Goal: Find specific page/section: Find specific page/section

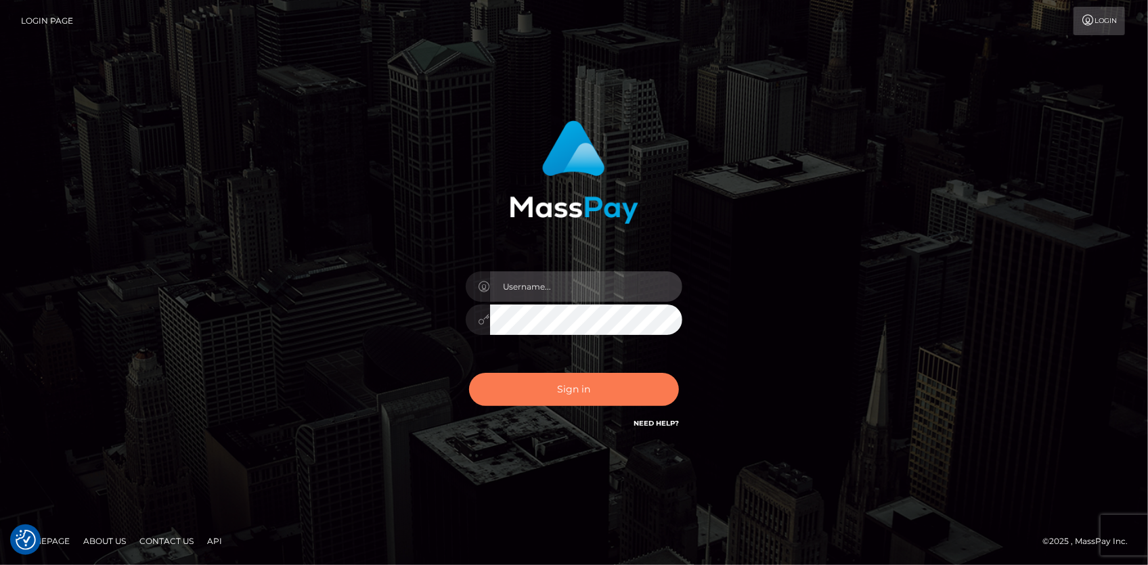
type input "Eduard Gavrilescu"
click at [544, 390] on button "Sign in" at bounding box center [574, 389] width 210 height 33
type input "Eduard Gavrilescu"
click at [544, 390] on button "Sign in" at bounding box center [574, 389] width 210 height 33
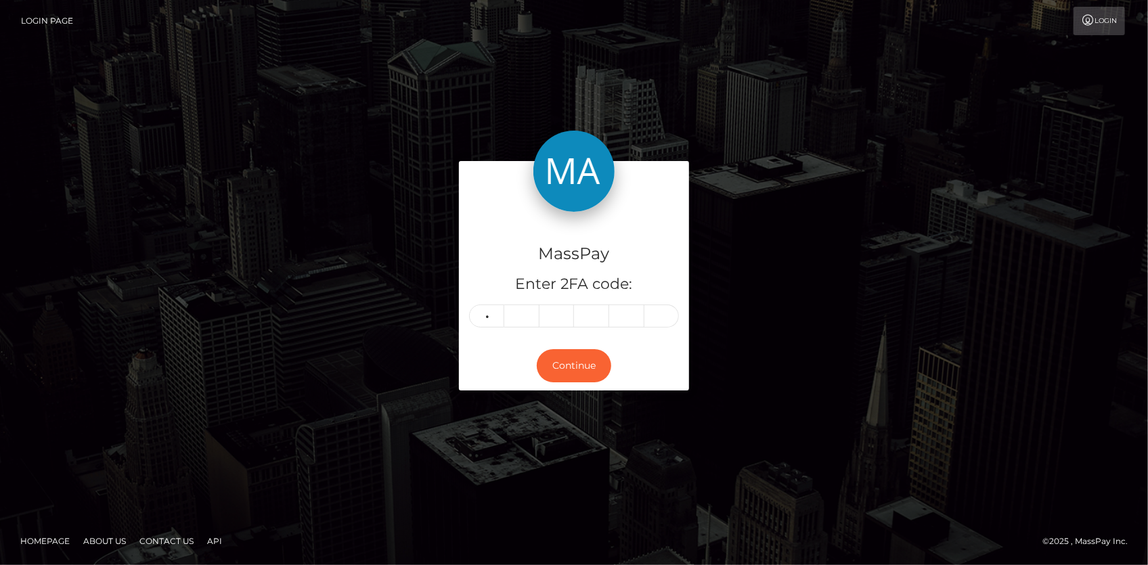
type input "1"
type input "6"
type input "7"
type input "3"
type input "9"
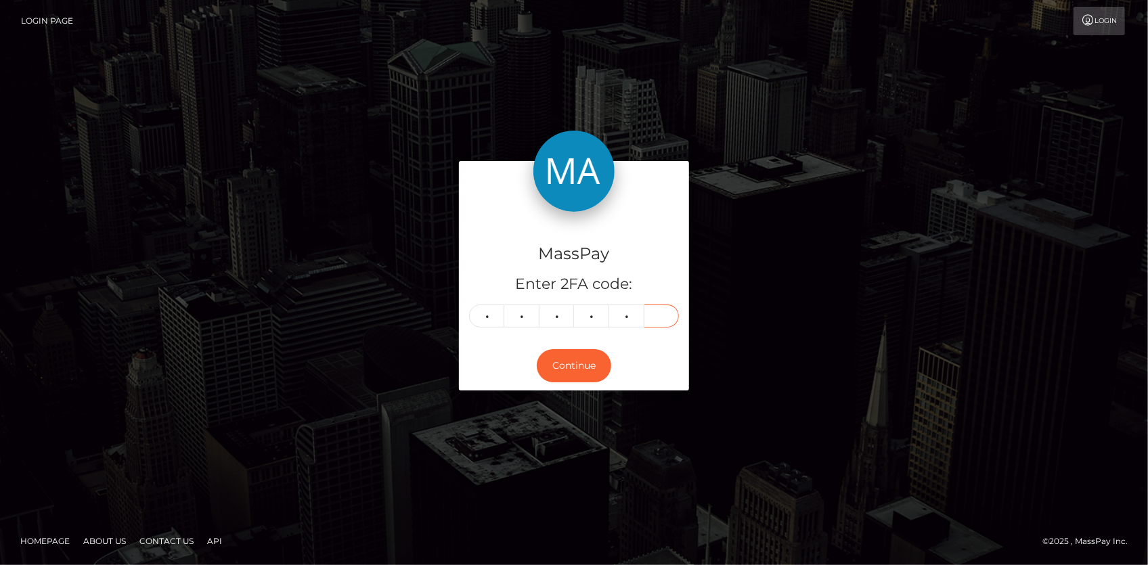
type input "5"
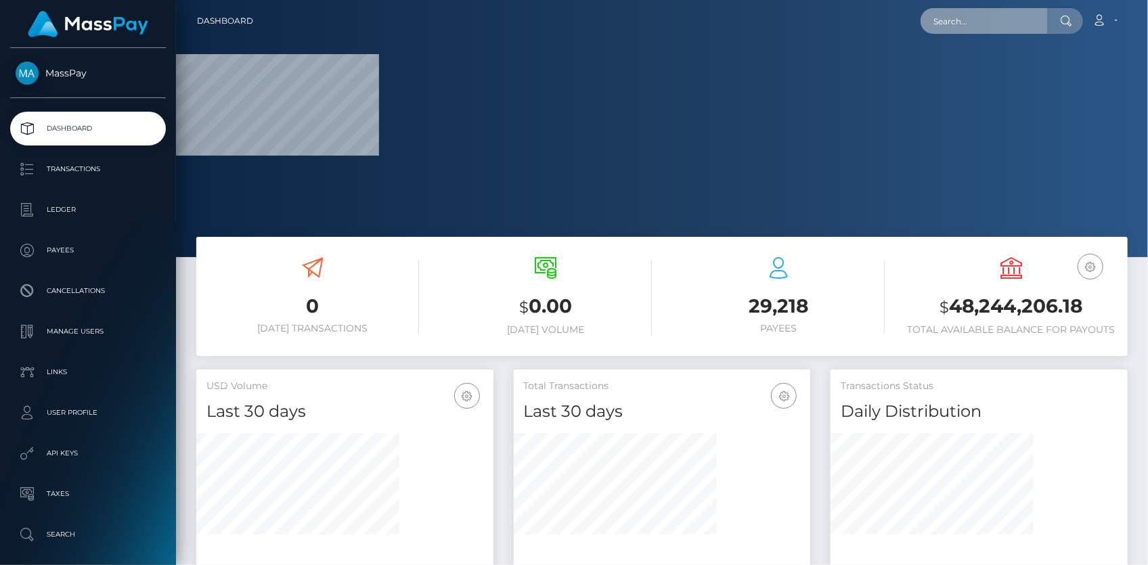
click at [951, 26] on input "text" at bounding box center [984, 21] width 127 height 26
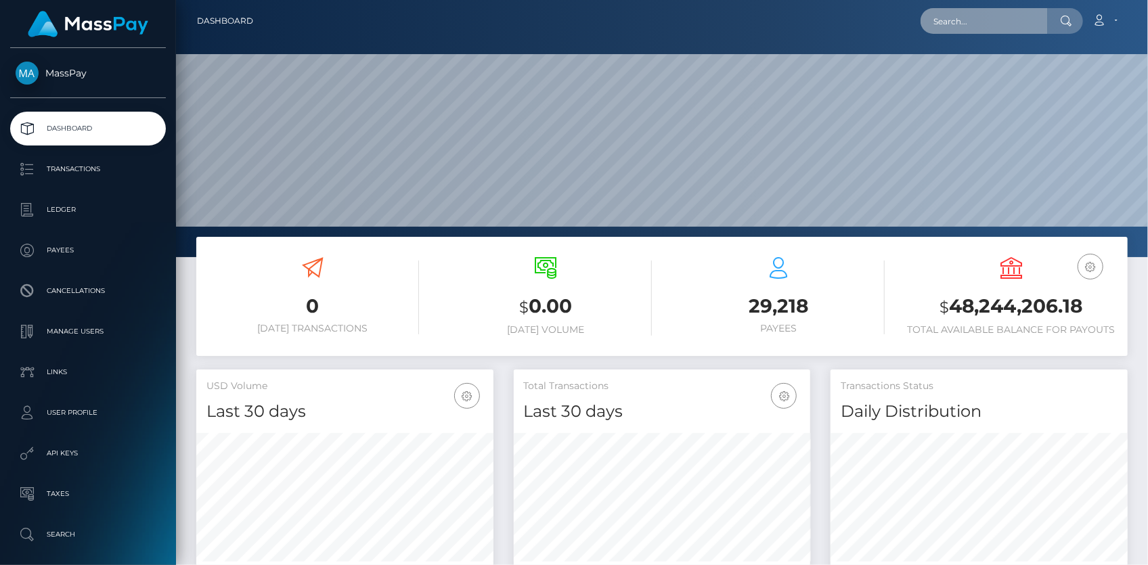
scroll to position [240, 296]
paste input "134600"
type input "134600"
paste input "1e47b2ad-f9b3-4415-a622-315f37efadb9"
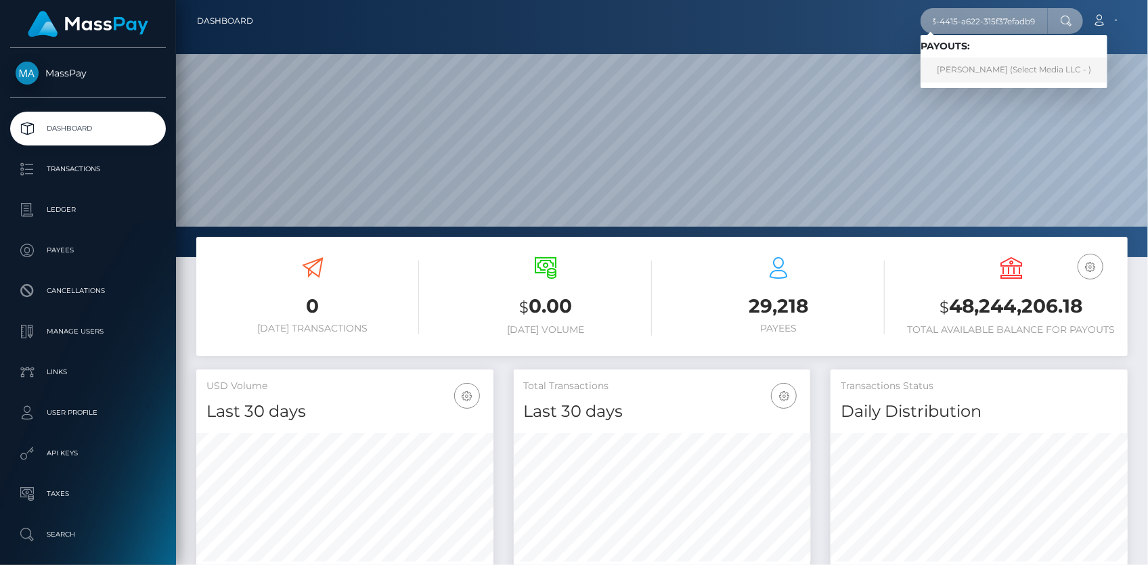
type input "1e47b2ad-f9b3-4415-a622-315f37efadb9"
click at [990, 74] on link "PAMELA CLARIBEL BASTIAS (Select Media LLC - )" at bounding box center [1014, 70] width 187 height 25
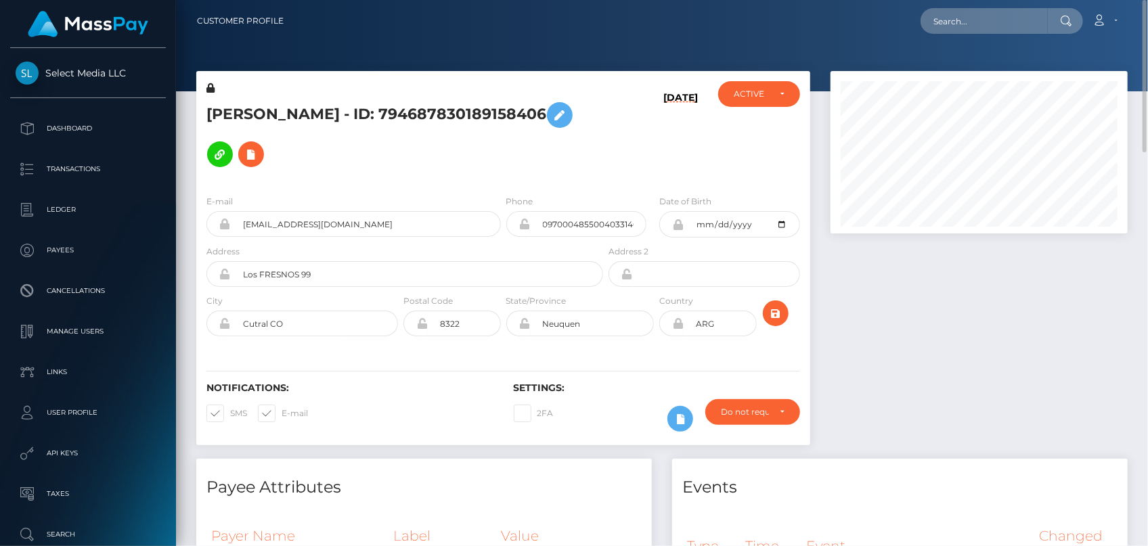
click at [936, 9] on div "Loading... Loading..." at bounding box center [1002, 21] width 162 height 26
click at [948, 18] on input "text" at bounding box center [984, 21] width 127 height 26
paste input "pout_nsukqPak1iKeb"
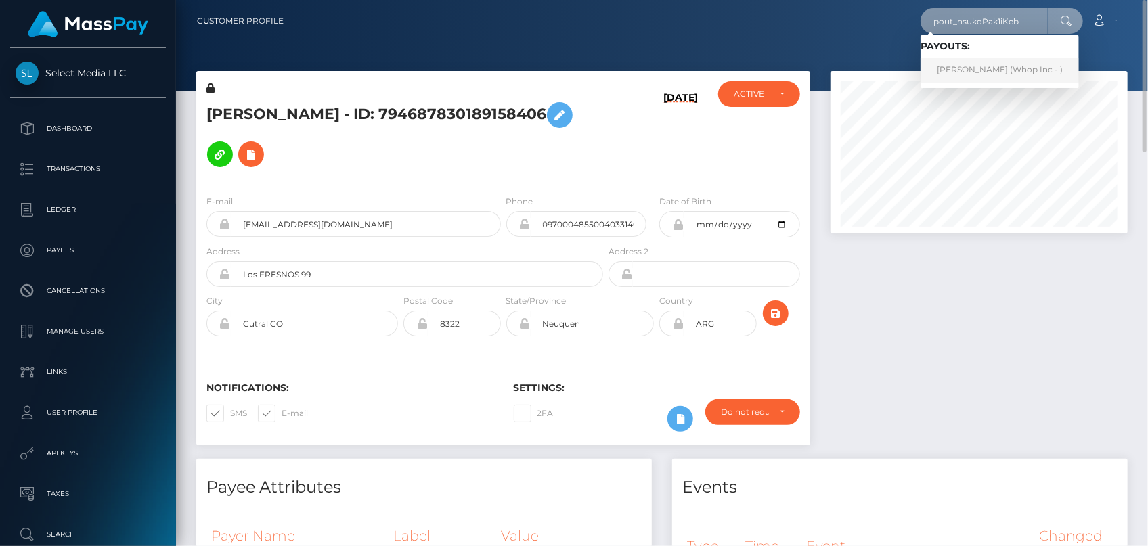
type input "pout_nsukqPak1iKeb"
click at [971, 61] on link "TAMARA MELKONYAN (Whop Inc - )" at bounding box center [1000, 70] width 158 height 25
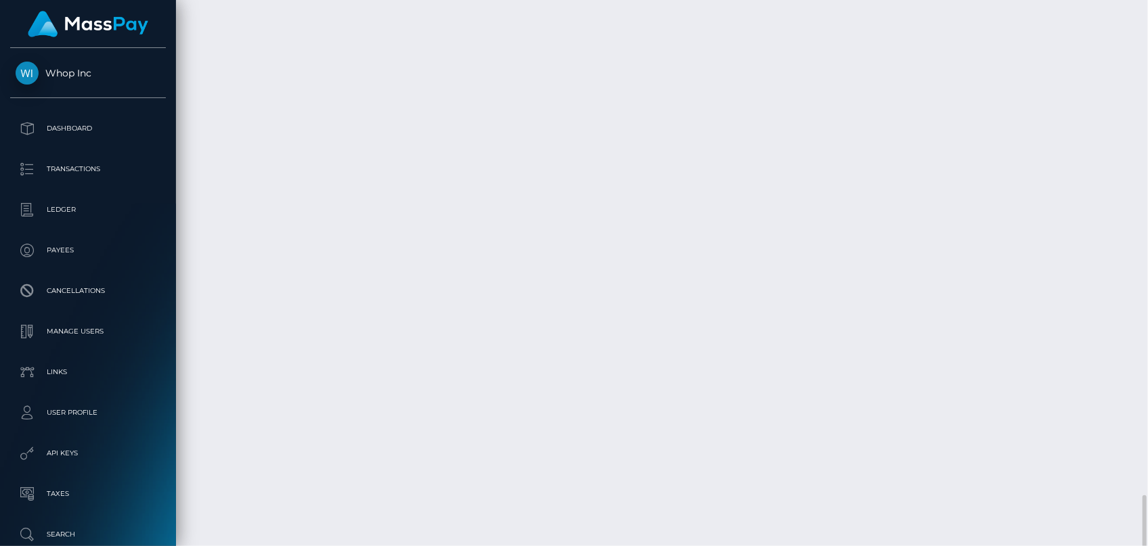
scroll to position [162, 296]
copy td "RQY5eaAt6jcdQP2yL33cc8"
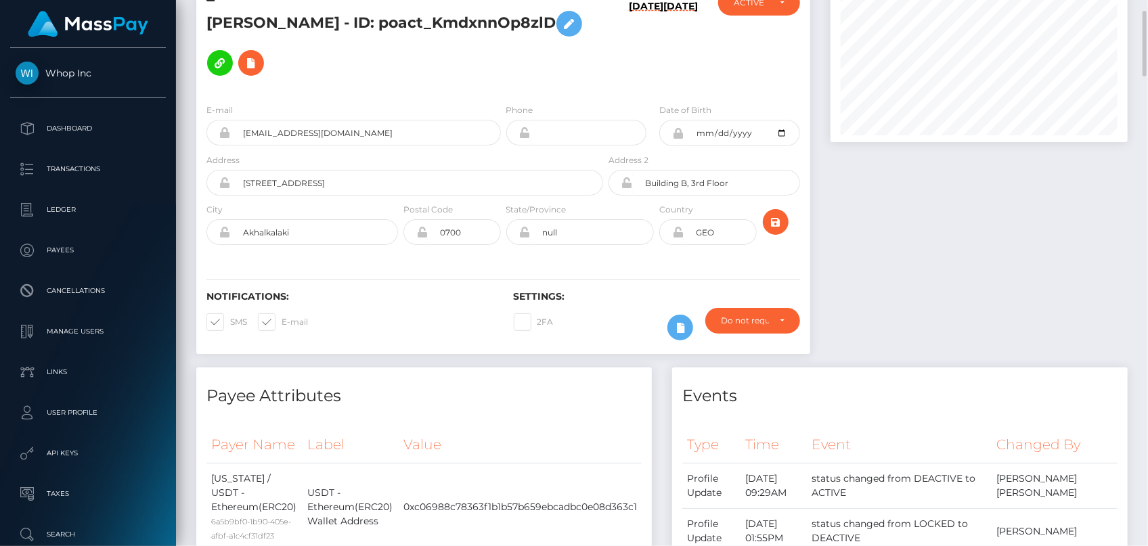
scroll to position [0, 0]
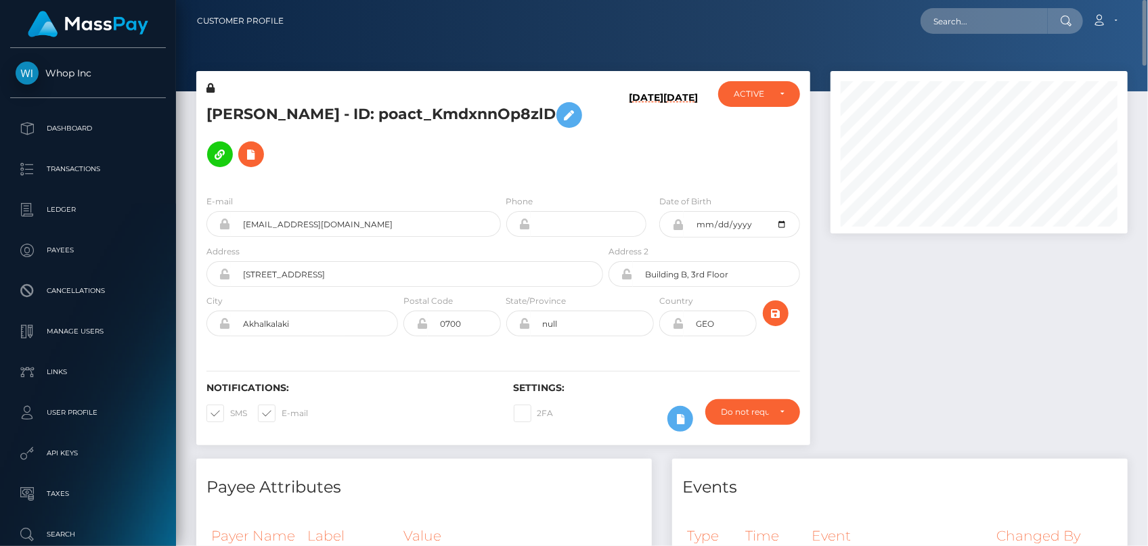
drag, startPoint x: 418, startPoint y: 108, endPoint x: 594, endPoint y: 99, distance: 176.3
click at [594, 99] on h5 "TAMARA MELKONYAN - ID: poact_KmdxnnOp8zlD" at bounding box center [400, 134] width 389 height 79
copy h5 "poact_KmdxnnOp8zlD"
click at [274, 213] on input "aragovci01@gmail.com" at bounding box center [366, 224] width 270 height 26
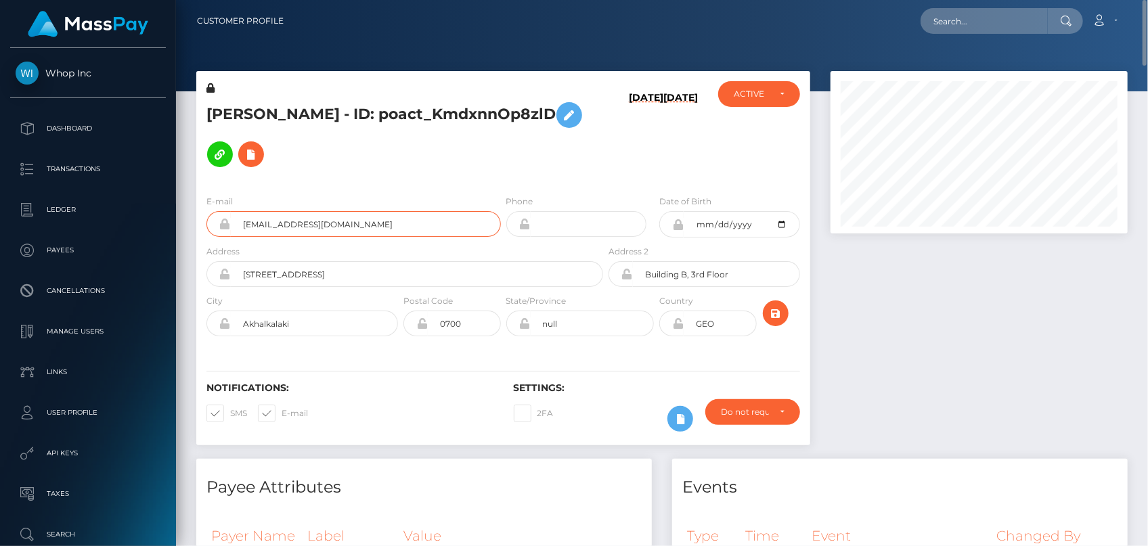
click at [274, 213] on input "aragovci01@gmail.com" at bounding box center [366, 224] width 270 height 26
drag, startPoint x: 418, startPoint y: 106, endPoint x: 602, endPoint y: 103, distance: 183.5
click at [602, 103] on div "TAMARA MELKONYAN - ID: poact_KmdxnnOp8zlD" at bounding box center [401, 132] width 410 height 103
copy h5 "poact_KmdxnnOp8zlD"
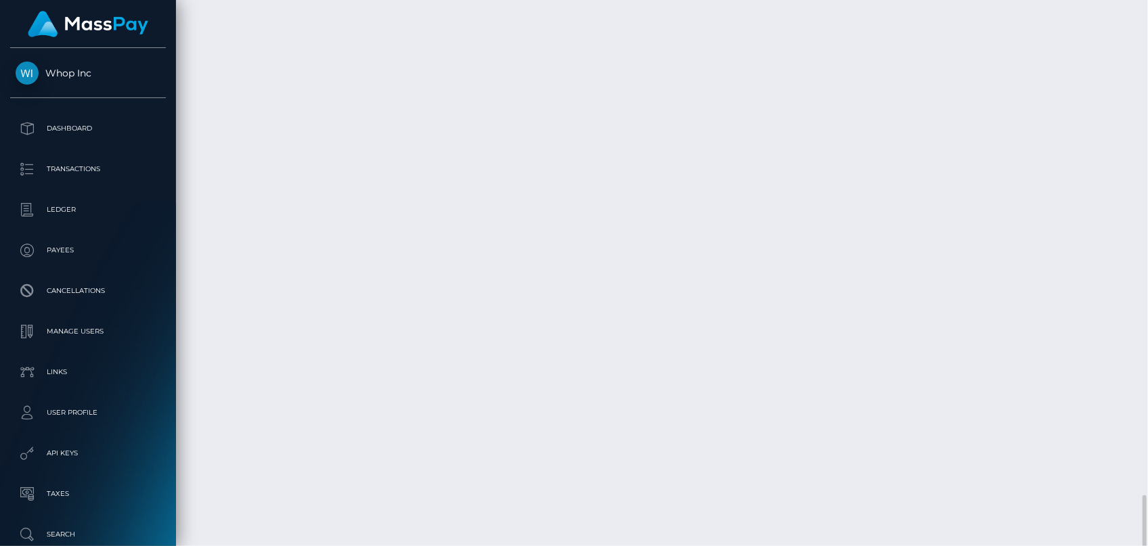
scroll to position [162, 296]
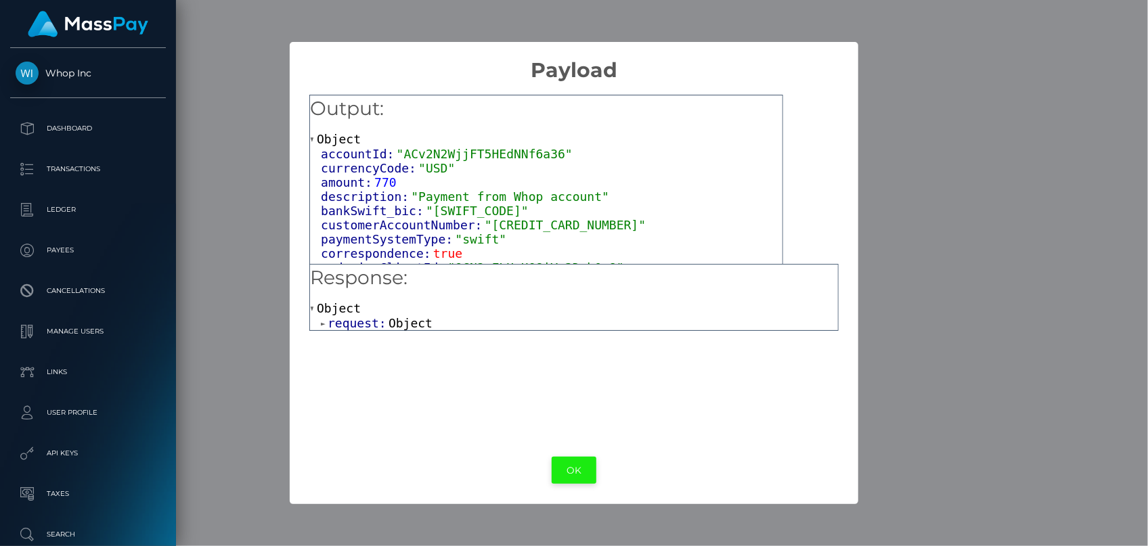
click at [583, 465] on button "OK" at bounding box center [574, 471] width 45 height 28
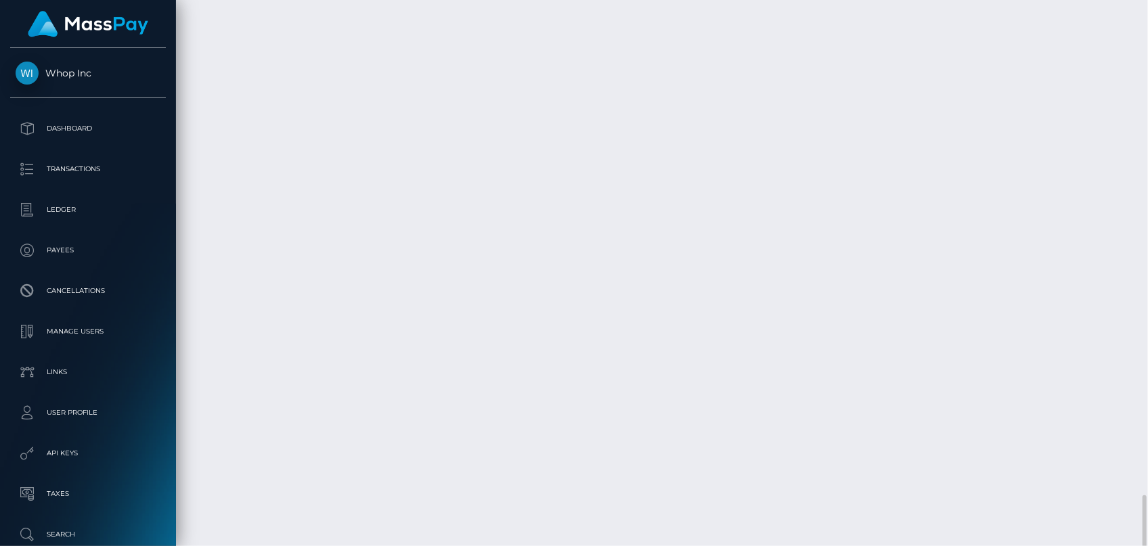
copy td "RQY5eaAt6jcdQP2yL33cc8"
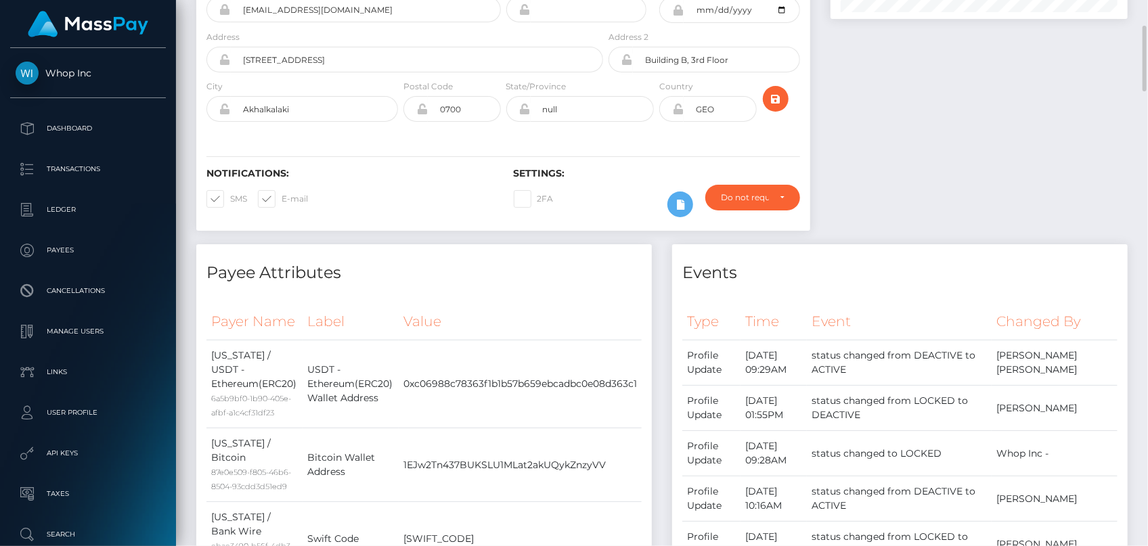
scroll to position [0, 0]
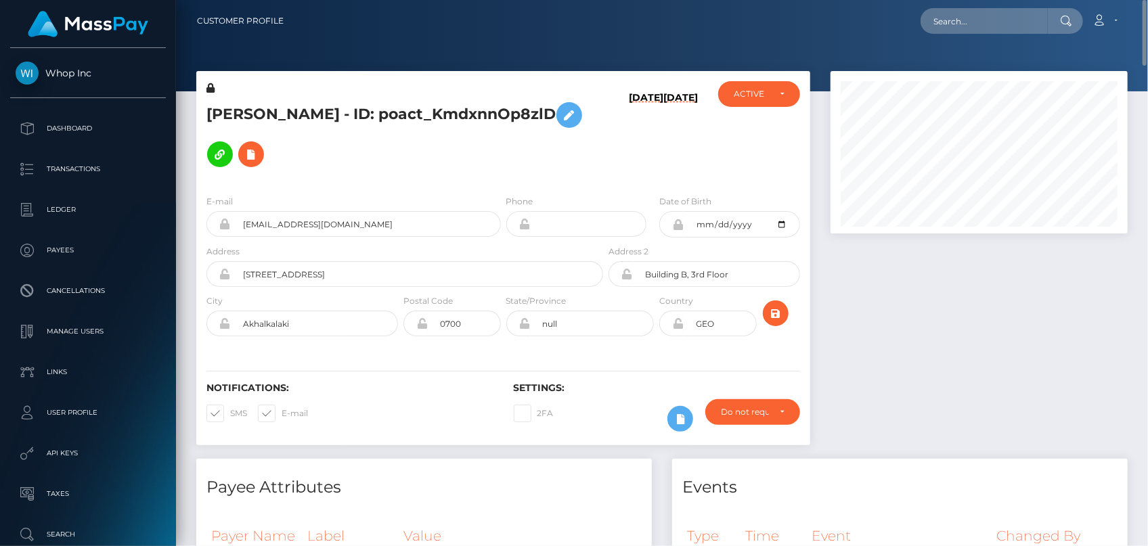
click at [928, 26] on div "Loading... Loading..." at bounding box center [1002, 21] width 162 height 26
click at [945, 20] on input "text" at bounding box center [984, 21] width 127 height 26
paste input "poact_zeKEYQxSSSBp"
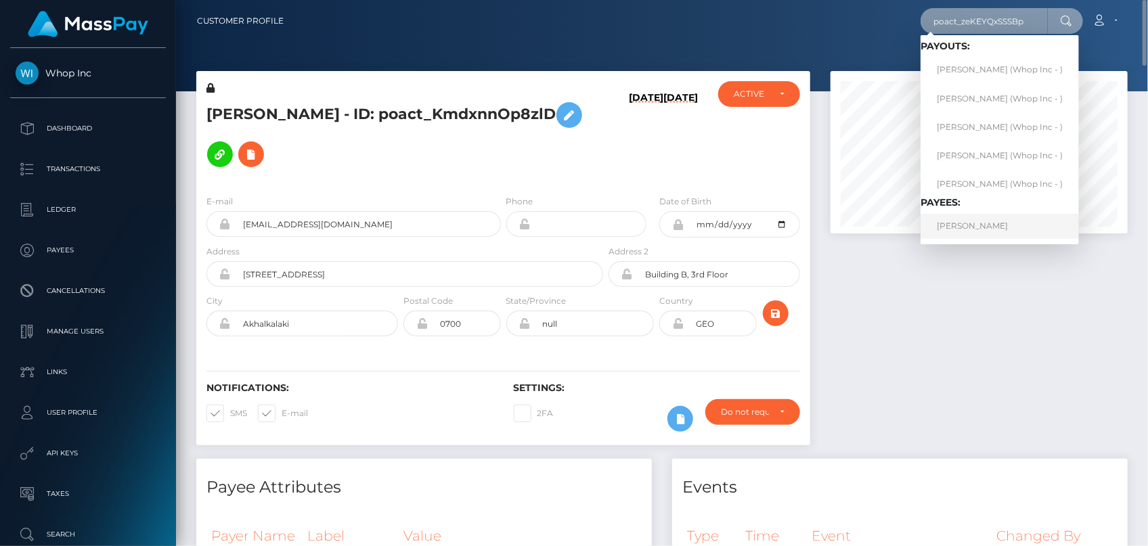
type input "poact_zeKEYQxSSSBp"
click at [972, 229] on link "NAUSHEEN Jahan" at bounding box center [1000, 226] width 158 height 25
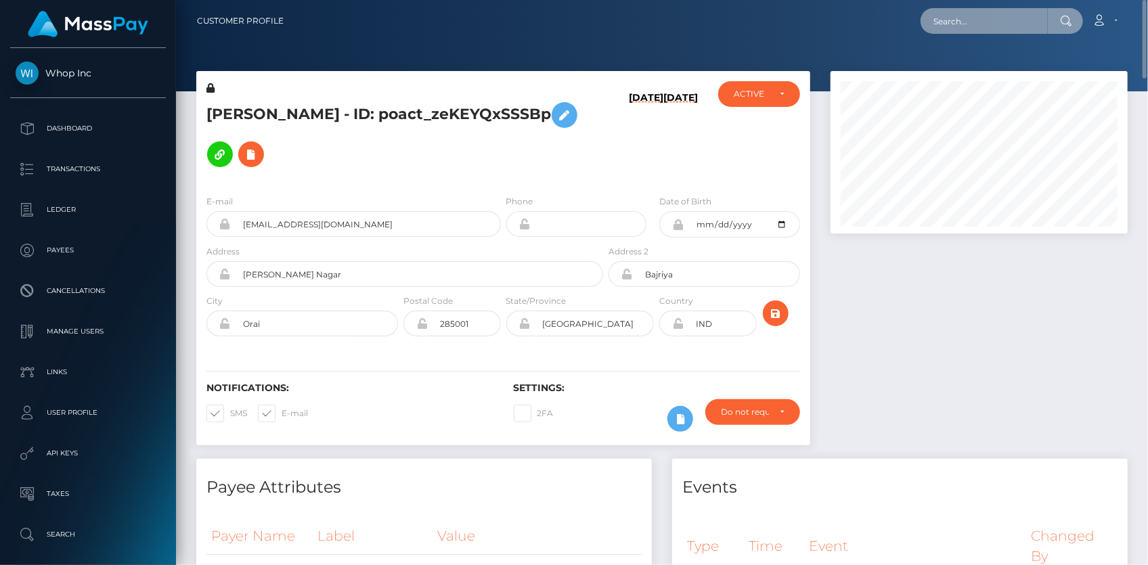
click at [957, 26] on input "text" at bounding box center [984, 21] width 127 height 26
paste input "MSP1de73344acc6dd7"
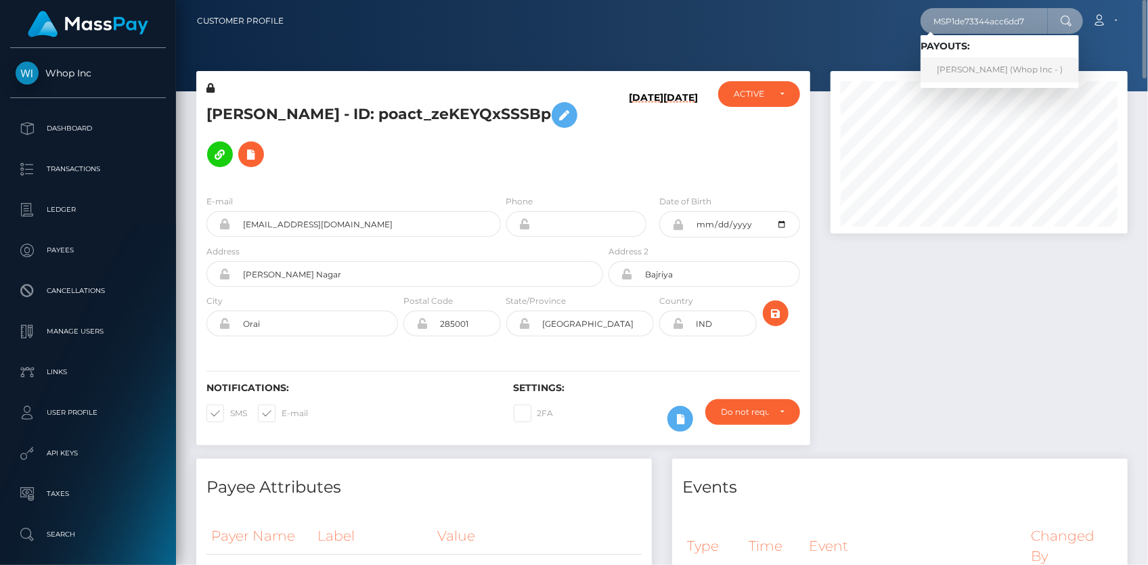
type input "MSP1de73344acc6dd7"
click at [979, 70] on link "[PERSON_NAME] (Whop Inc - )" at bounding box center [1000, 70] width 158 height 25
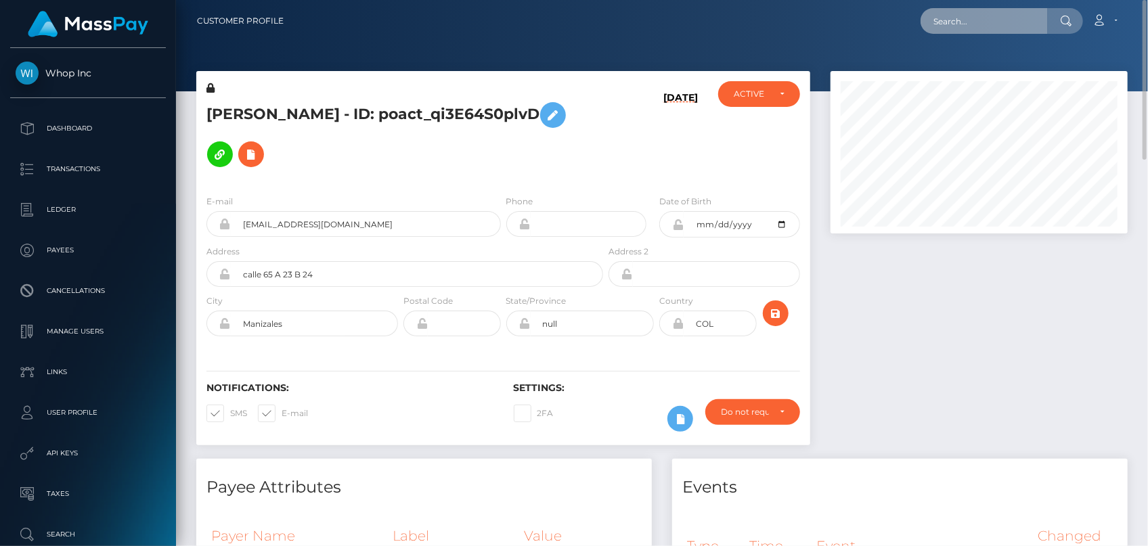
click at [975, 28] on input "text" at bounding box center [984, 21] width 127 height 26
paste input "MSP94c1c289784192a"
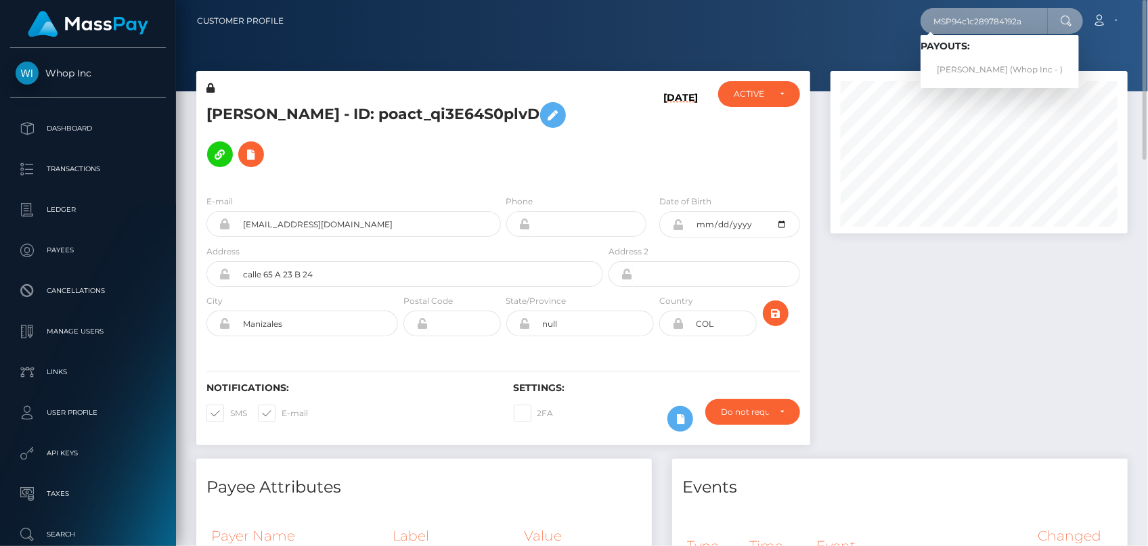
type input "MSP94c1c289784192a"
click at [960, 63] on link "[PERSON_NAME] (Whop Inc - )" at bounding box center [1000, 70] width 158 height 25
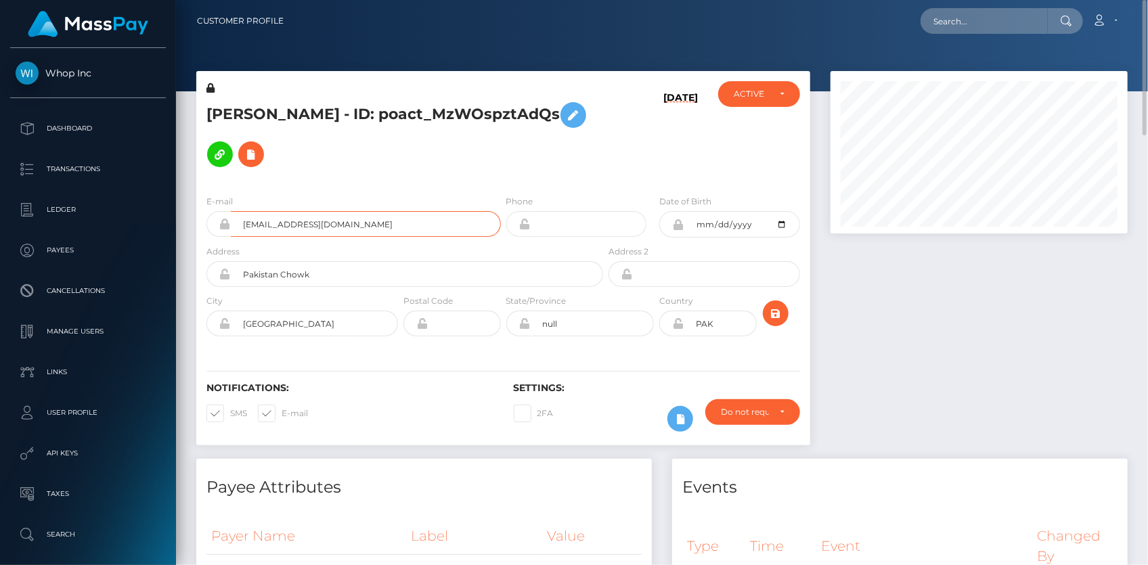
click at [311, 224] on input "abdulrafay9920@gmail.com" at bounding box center [366, 224] width 270 height 26
click at [980, 11] on input "text" at bounding box center [984, 21] width 127 height 26
paste input "MSPc88842bdc22b28c"
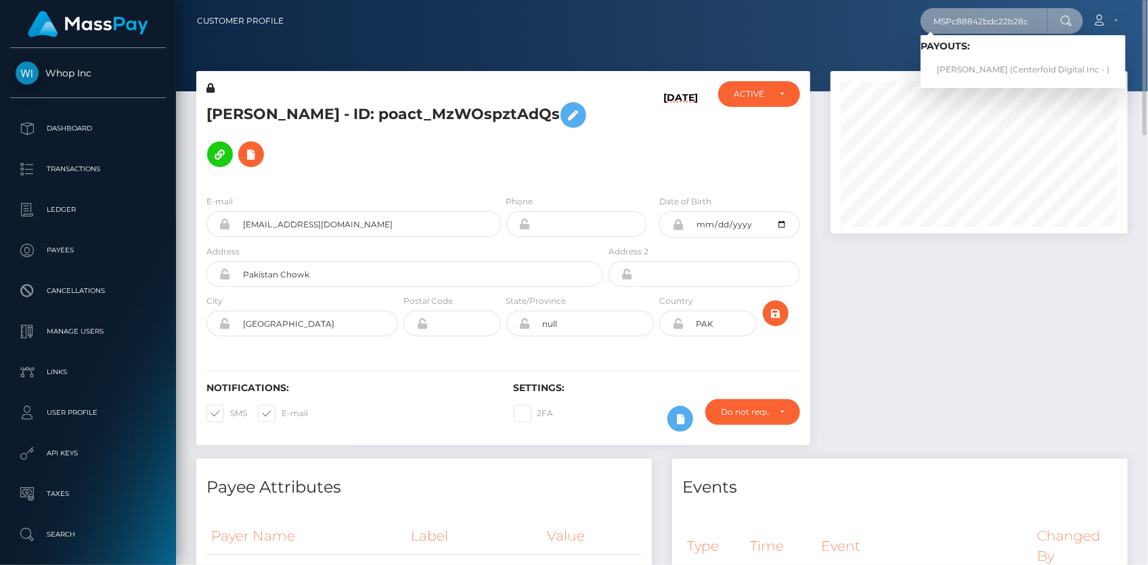
type input "MSPc88842bdc22b28c"
click at [963, 68] on link "Dahiana vanegas (Centerfold Digital Inc - )" at bounding box center [1023, 70] width 205 height 25
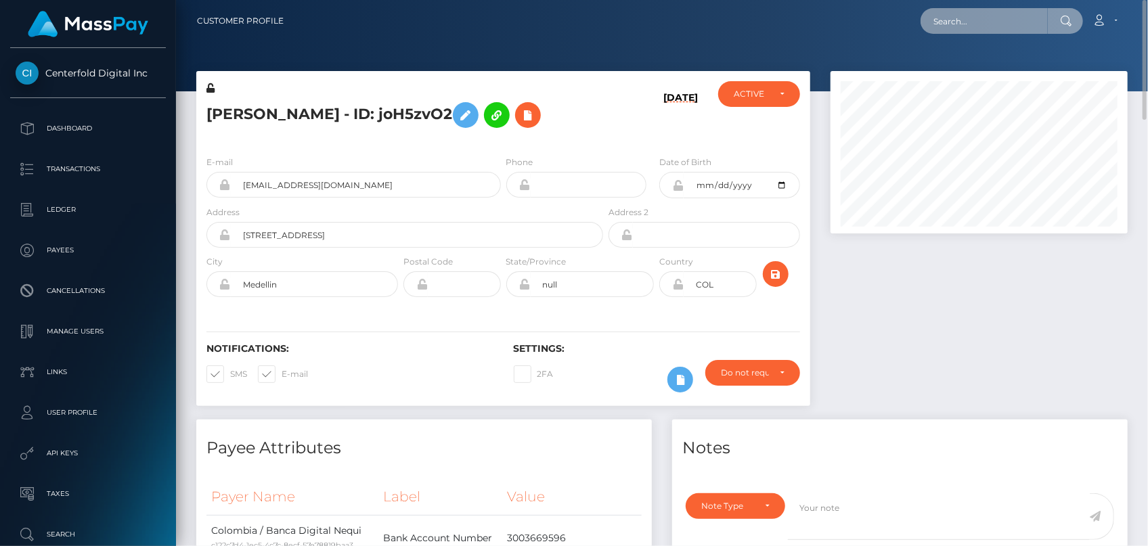
click at [961, 24] on input "text" at bounding box center [984, 21] width 127 height 26
paste input "MSP41c3099d2b5dd7d"
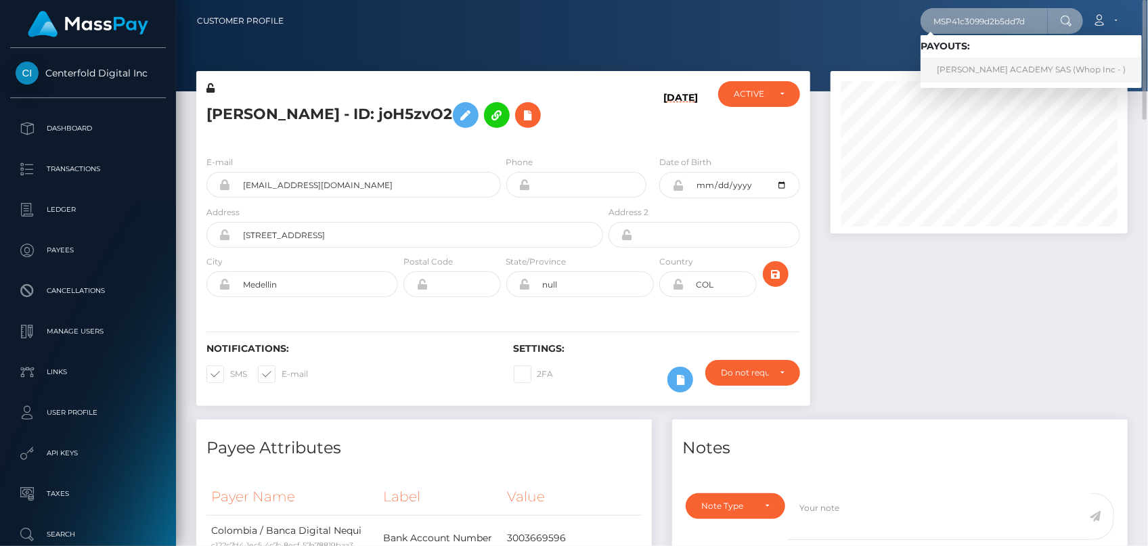
type input "MSP41c3099d2b5dd7d"
click at [950, 70] on link "ANDRES FERNANDEZ ACADEMY SAS (Whop Inc - )" at bounding box center [1031, 70] width 221 height 25
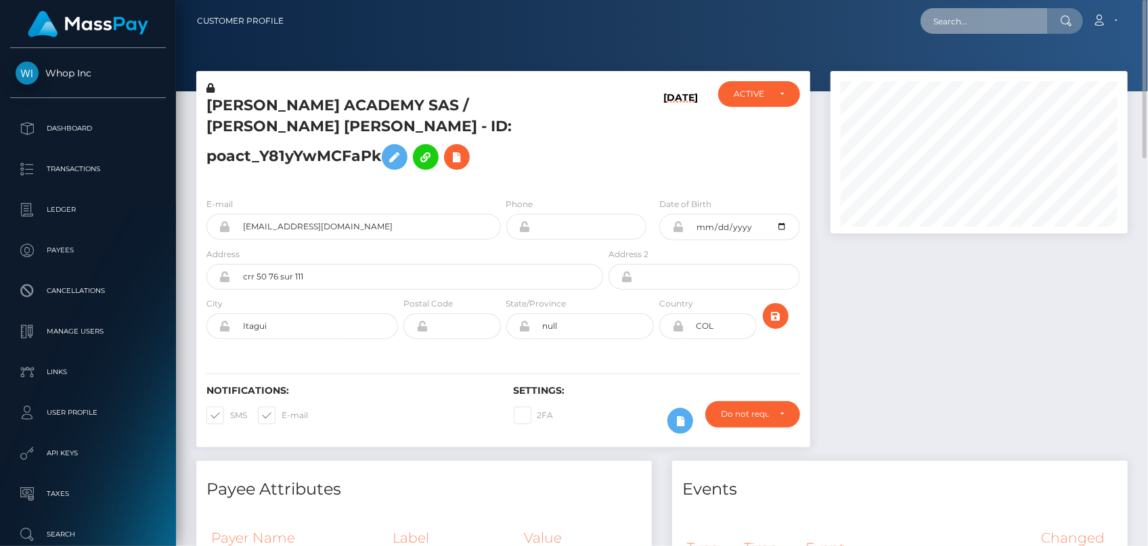
click at [937, 24] on input "text" at bounding box center [984, 21] width 127 height 26
paste input "MSPa1ee3c7783c2eda"
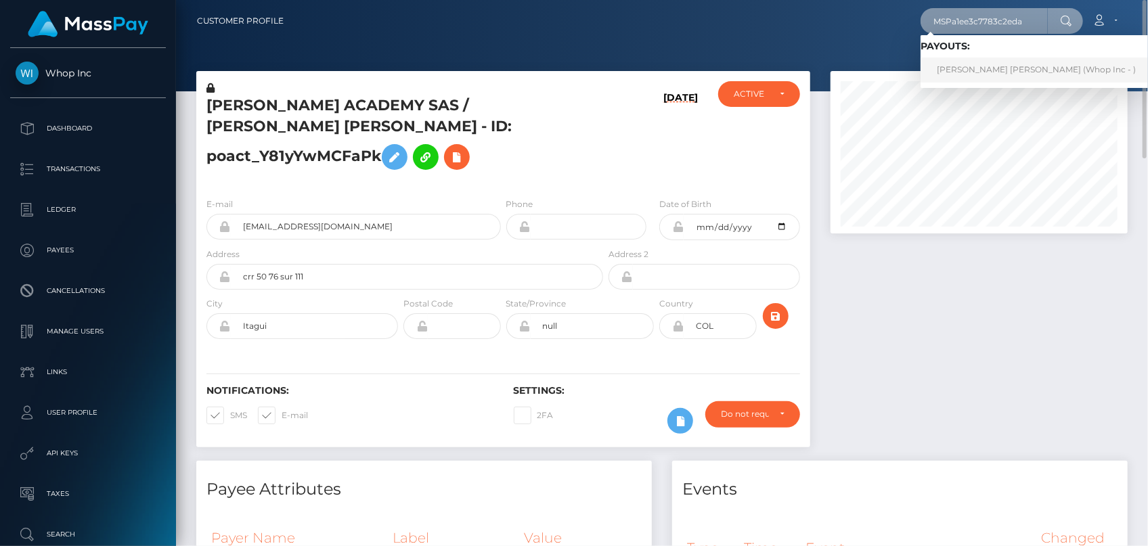
type input "MSPa1ee3c7783c2eda"
click at [959, 66] on link "ASIM MAQBOOL Maqbool (Whop Inc - )" at bounding box center [1037, 70] width 232 height 25
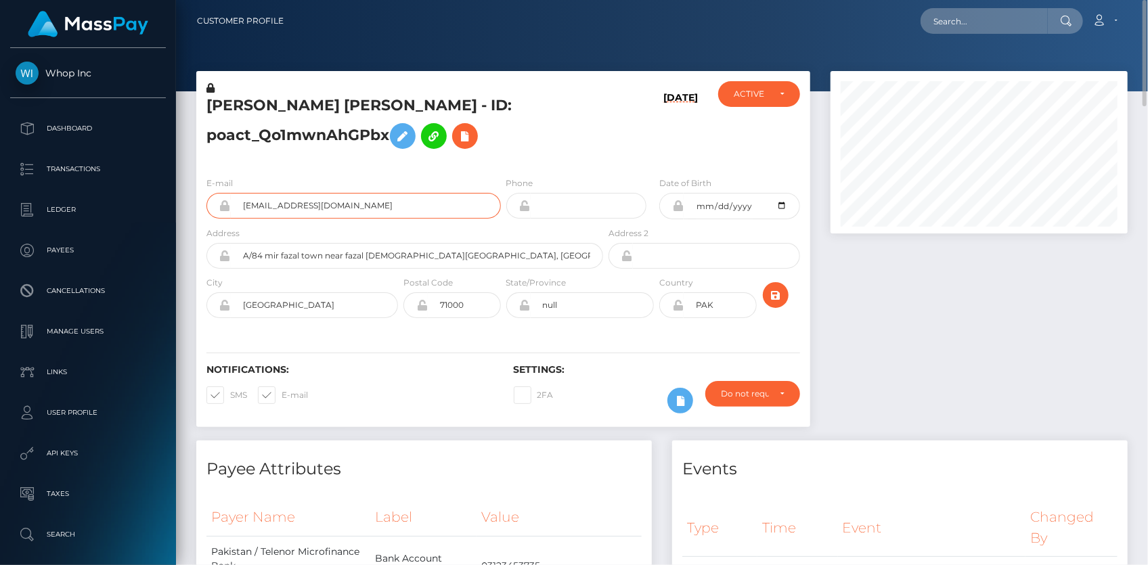
click at [283, 200] on input "[EMAIL_ADDRESS][DOMAIN_NAME]" at bounding box center [366, 206] width 270 height 26
click at [254, 108] on h5 "ASIM MAQBOOL Maqbool - ID: poact_Qo1mwnAhGPbx" at bounding box center [400, 125] width 389 height 60
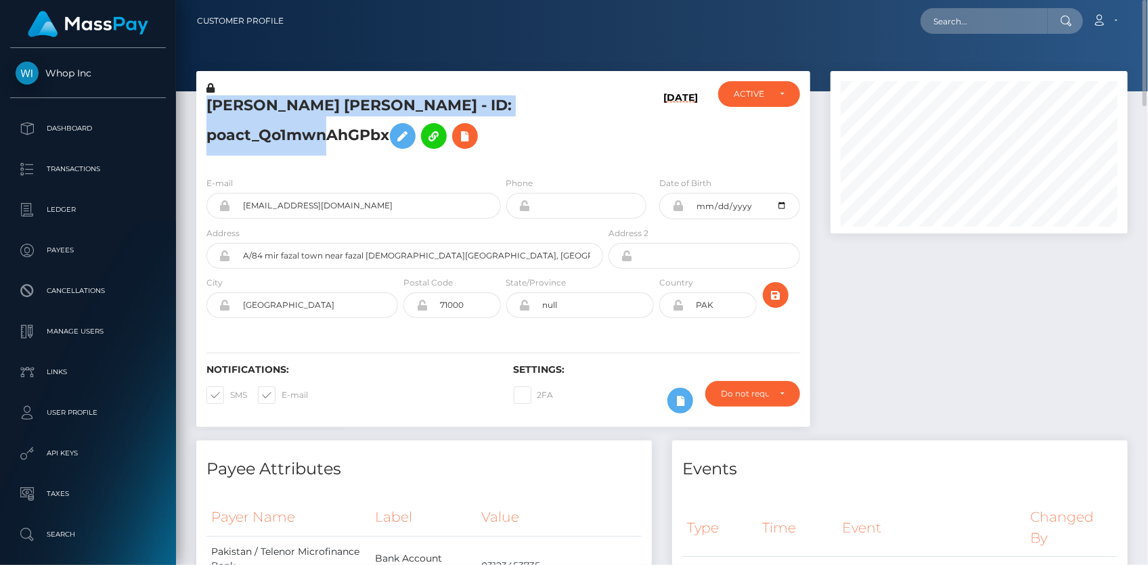
click at [254, 108] on h5 "ASIM MAQBOOL Maqbool - ID: poact_Qo1mwnAhGPbx" at bounding box center [400, 125] width 389 height 60
copy h5 "ASIM MAQBOOL Maqbool - ID: poact_Qo1mwnAhGPbx"
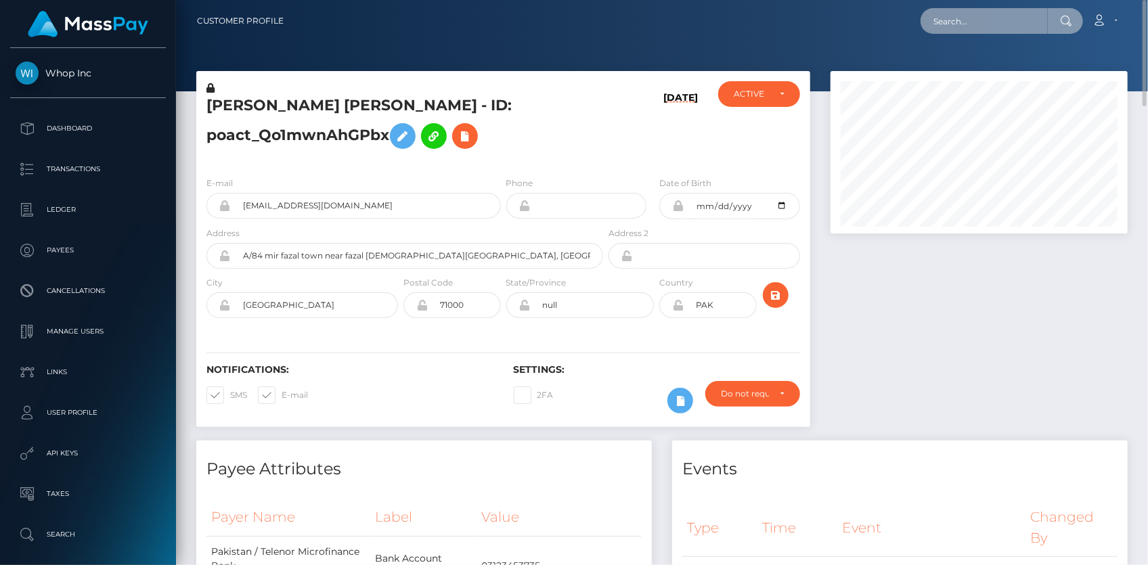
click at [947, 28] on input "text" at bounding box center [984, 21] width 127 height 26
paste input "MSP3aa996a8587f8db"
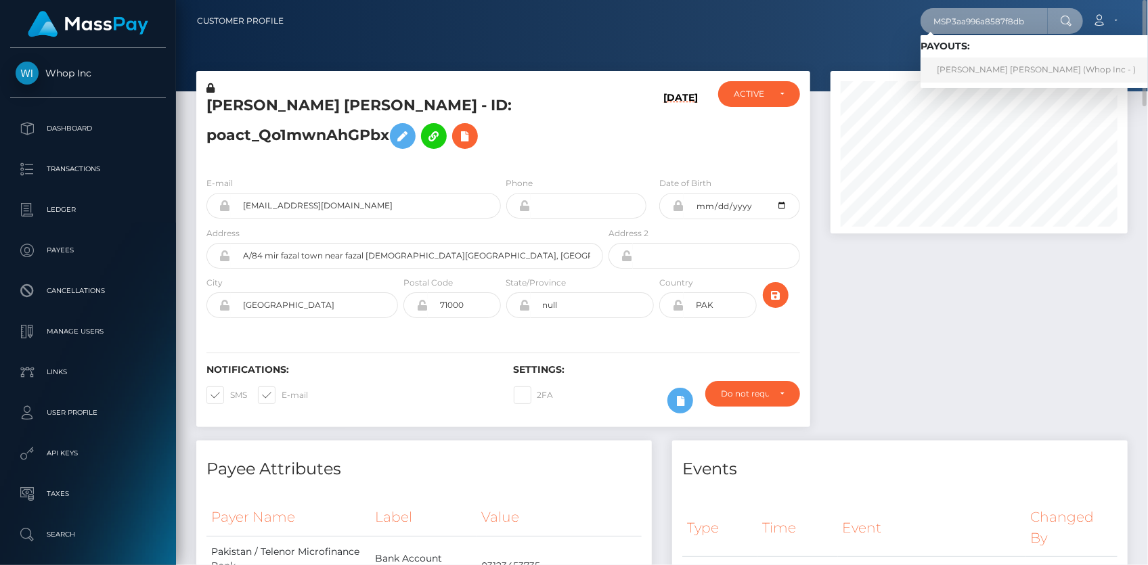
type input "MSP3aa996a8587f8db"
click at [961, 62] on link "RAHEEL NISAR Nisar (Whop Inc - )" at bounding box center [1037, 70] width 232 height 25
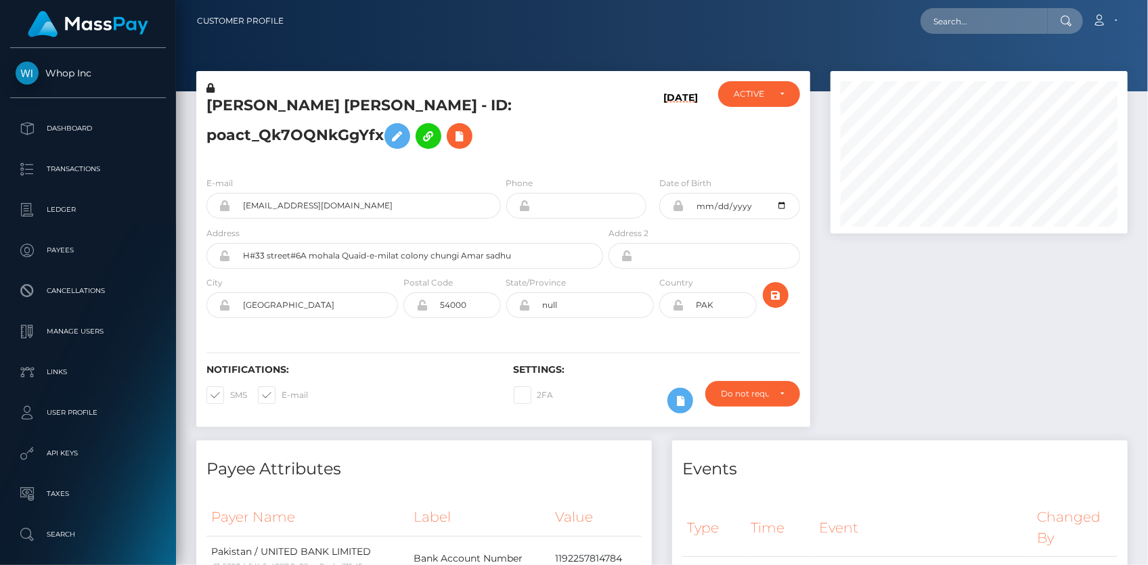
scroll to position [162, 296]
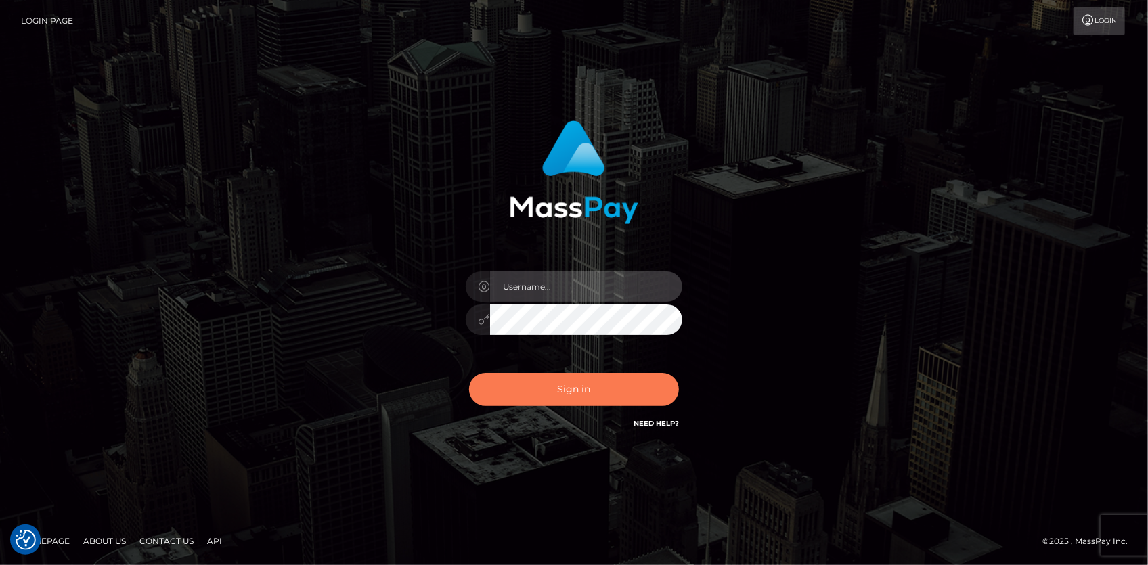
type input "Eduard Gavrilescu"
click at [535, 401] on button "Sign in" at bounding box center [574, 389] width 210 height 33
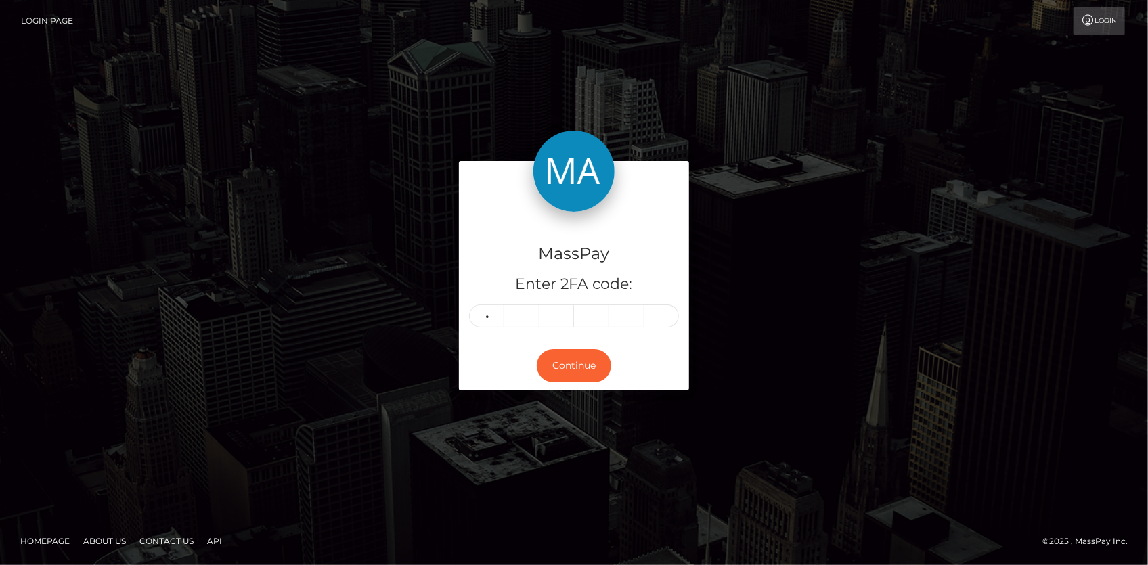
type input "5"
type input "0"
type input "4"
type input "0"
type input "5"
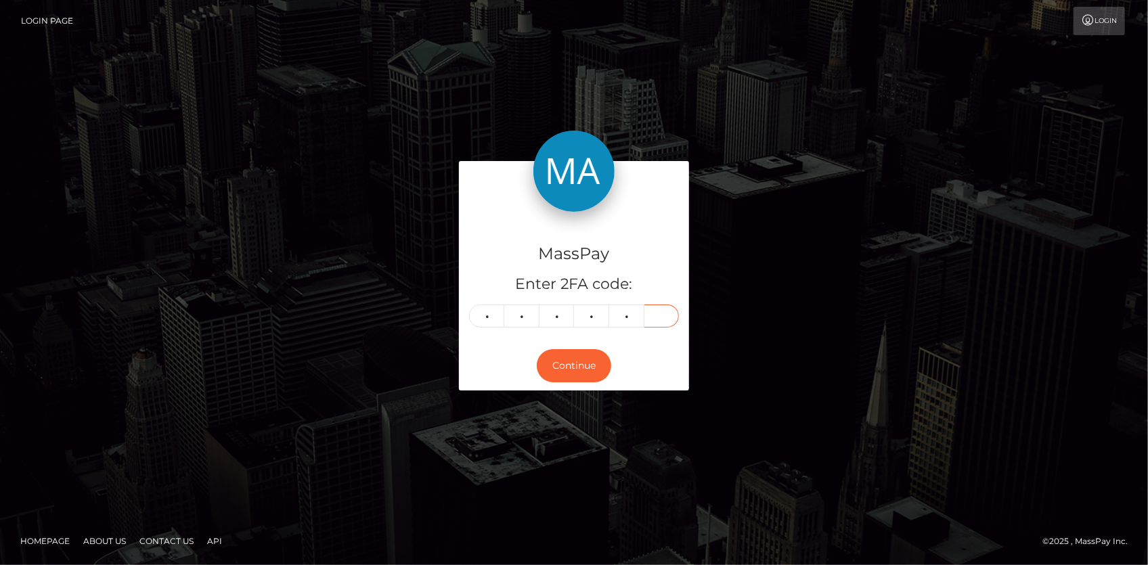
type input "6"
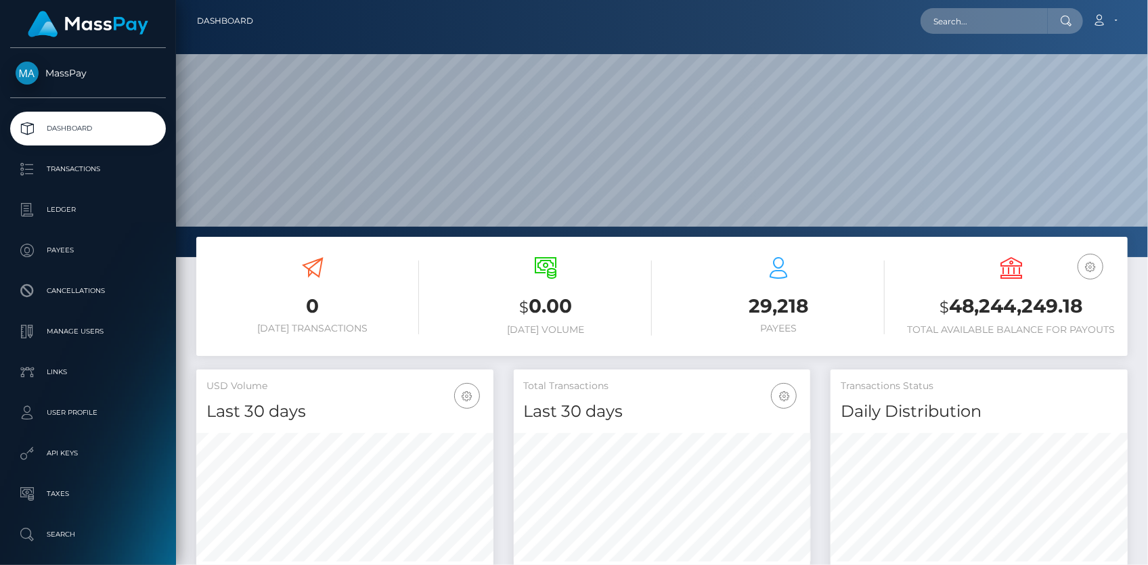
scroll to position [240, 296]
click at [1011, 20] on input "text" at bounding box center [984, 21] width 127 height 26
paste input "MSP3aa996a8587f8db"
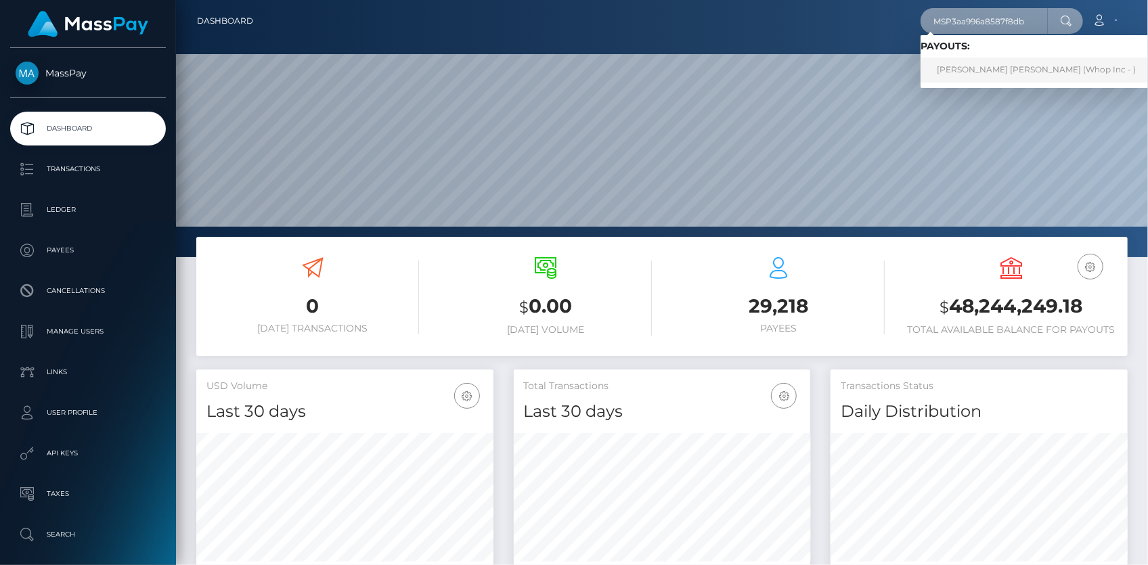
type input "MSP3aa996a8587f8db"
click at [1003, 66] on link "RAHEEL NISAR Nisar (Whop Inc - )" at bounding box center [1037, 70] width 232 height 25
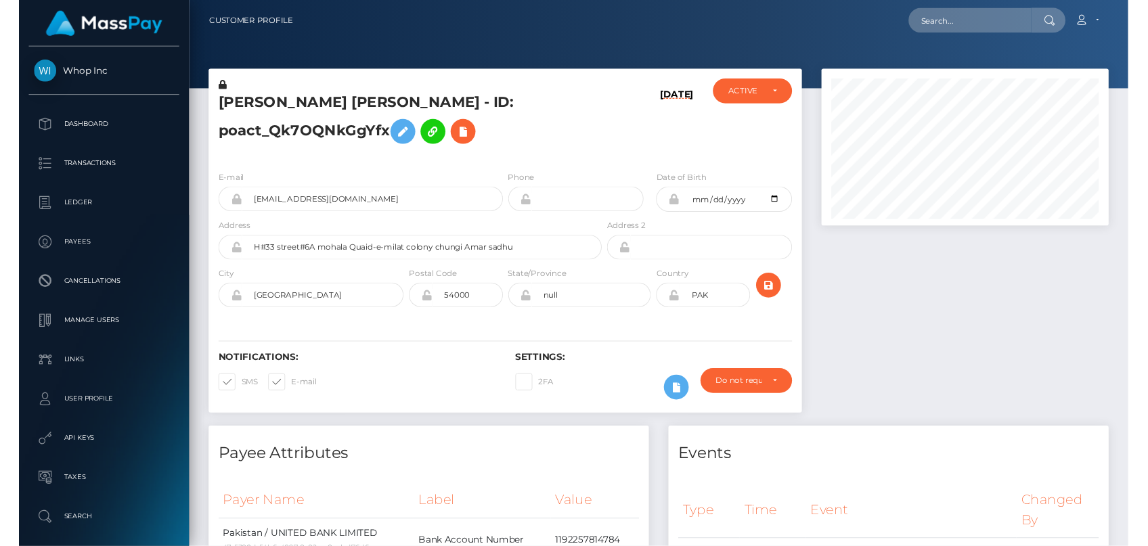
scroll to position [162, 296]
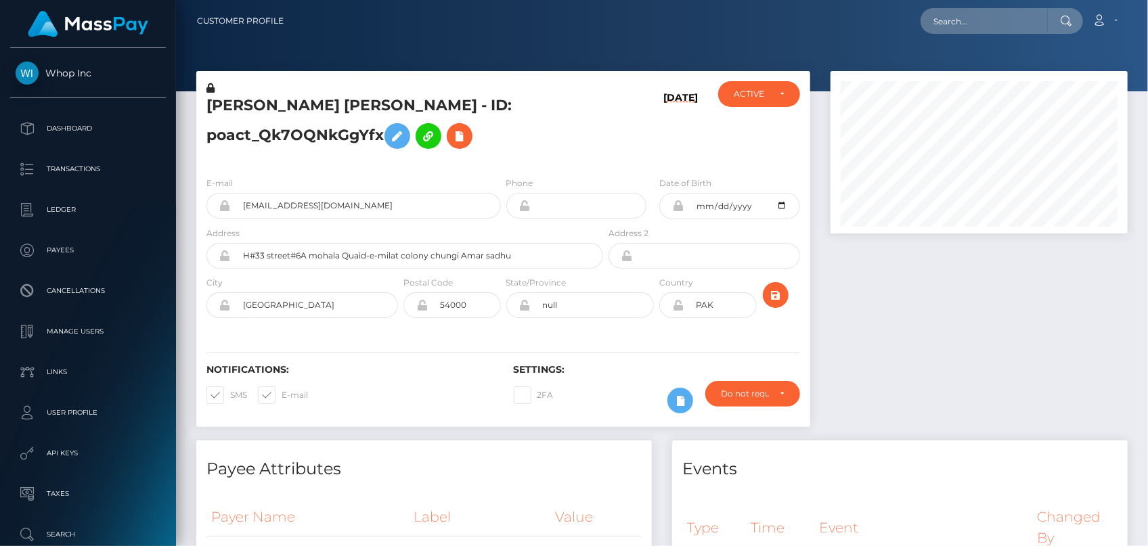
click at [389, 100] on h5 "RAHEEL NISAR Nisar - ID: poact_Qk7OQNkGgYfx" at bounding box center [400, 125] width 389 height 60
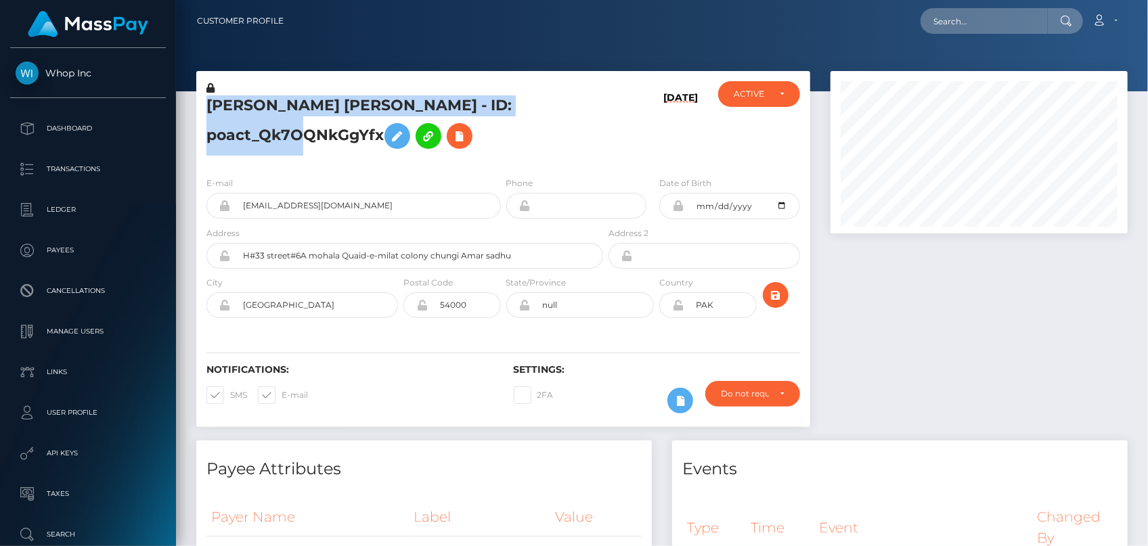
click at [389, 100] on h5 "RAHEEL NISAR Nisar - ID: poact_Qk7OQNkGgYfx" at bounding box center [400, 125] width 389 height 60
copy h5 "RAHEEL NISAR Nisar - ID: poact_Qk7OQNkGgYfx"
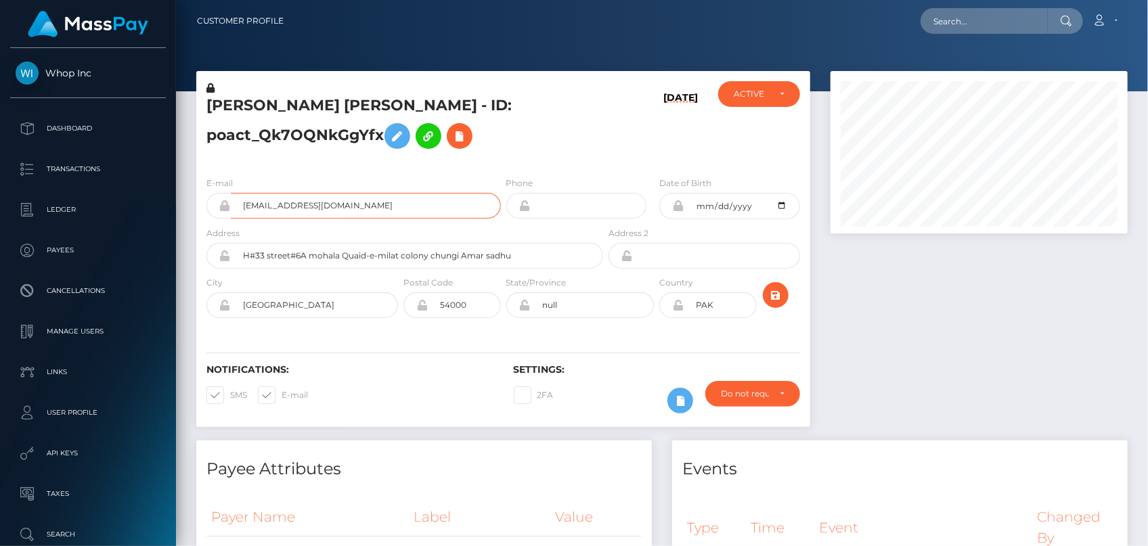
click at [267, 211] on input "adisaahir@gmail.com" at bounding box center [366, 206] width 270 height 26
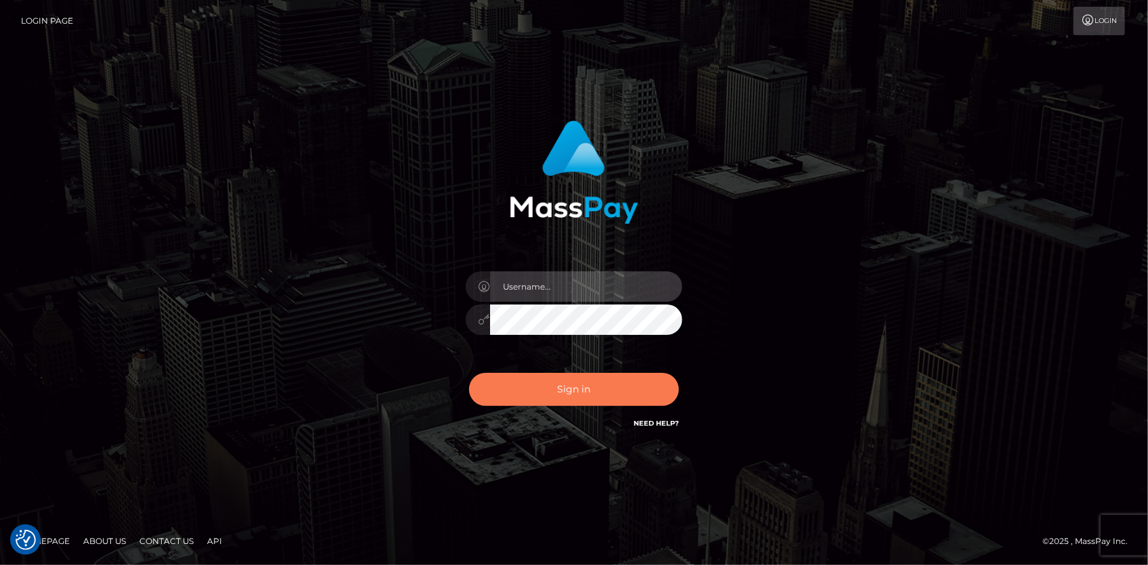
type input "[PERSON_NAME]"
click at [545, 394] on button "Sign in" at bounding box center [574, 389] width 210 height 33
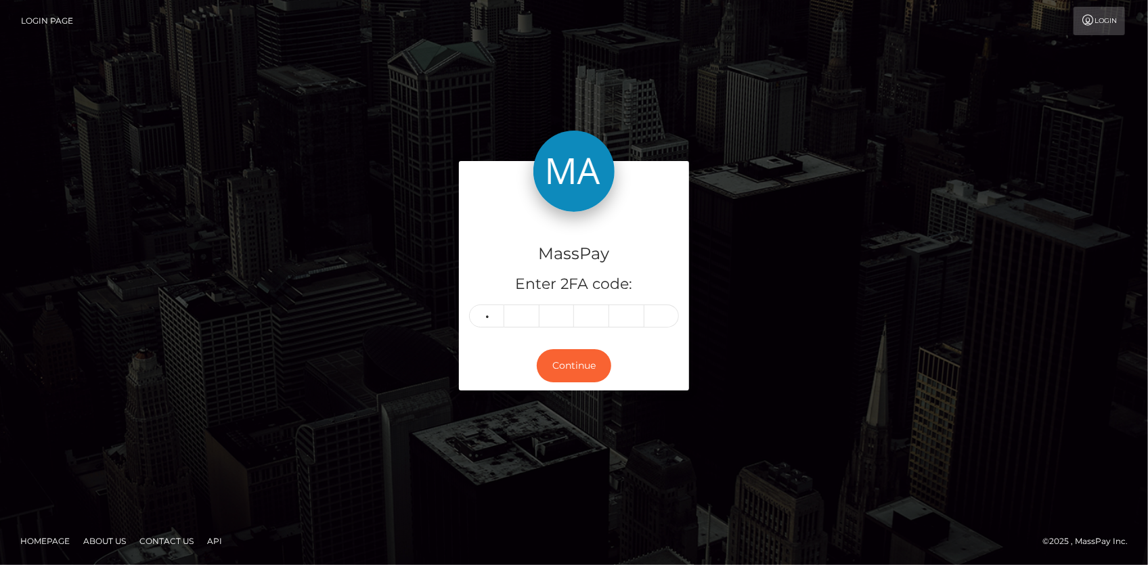
type input "8"
type input "5"
type input "6"
type input "8"
type input "2"
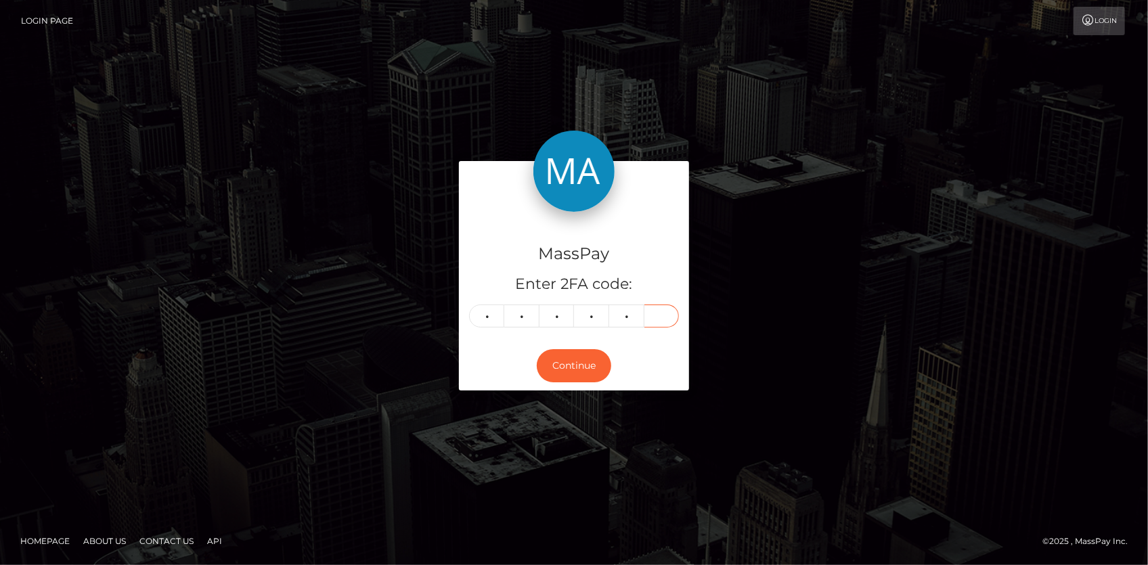
type input "9"
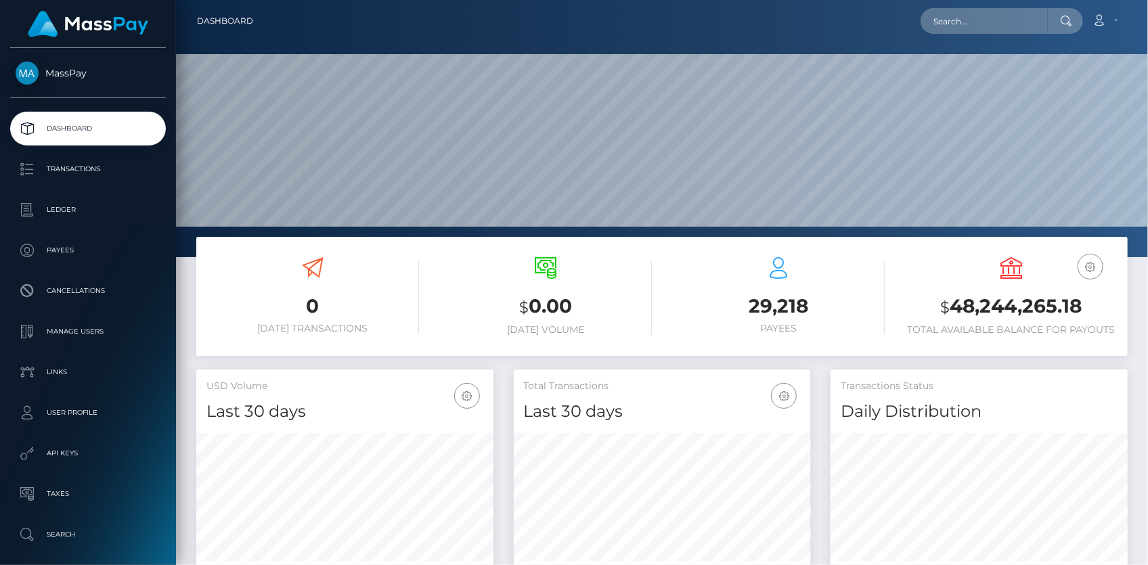
scroll to position [240, 296]
click at [948, 29] on input "text" at bounding box center [984, 21] width 127 height 26
paste input "134668"
type input "134668"
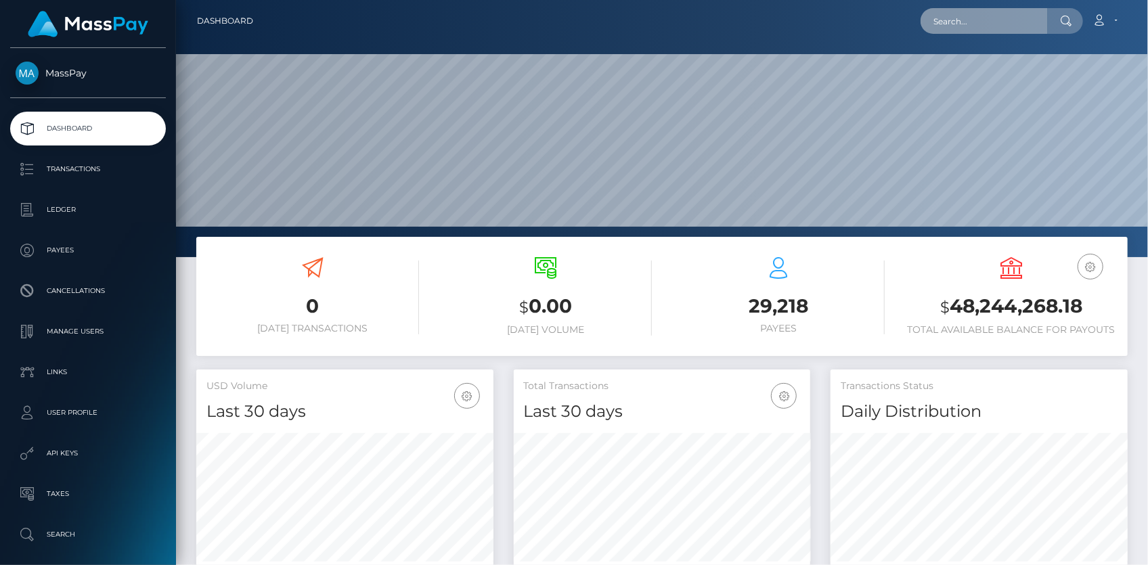
click at [954, 26] on input "text" at bounding box center [984, 21] width 127 height 26
paste input "11fe5761e3114dd9abdadb24c22686d8"
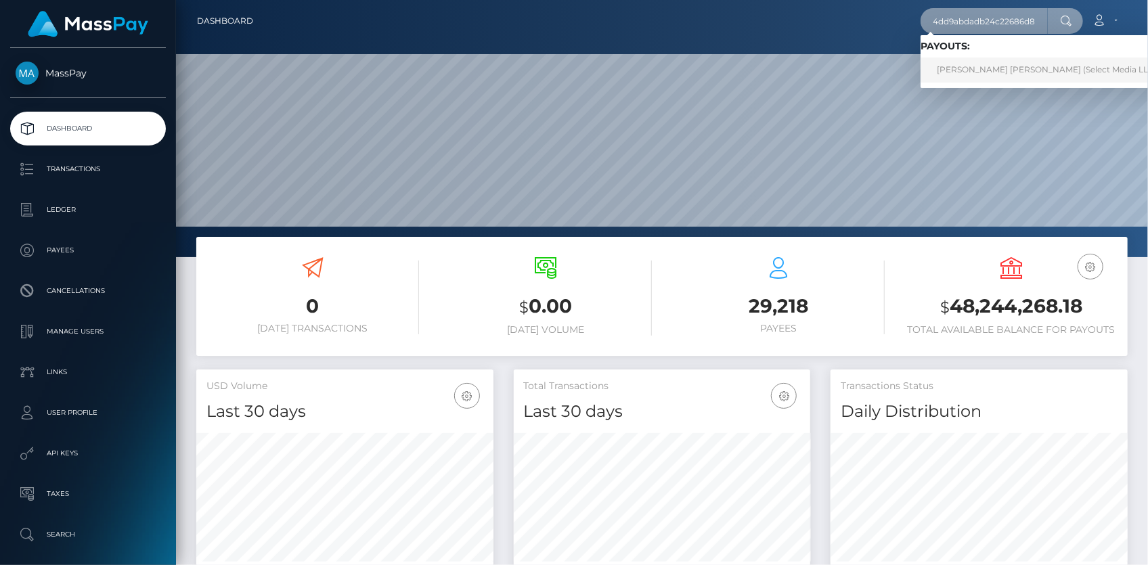
type input "11fe5761e3114dd9abdadb24c22686d8"
click at [957, 68] on link "BRYCE DAVID Beal (Select Media LLC - )" at bounding box center [1051, 70] width 260 height 25
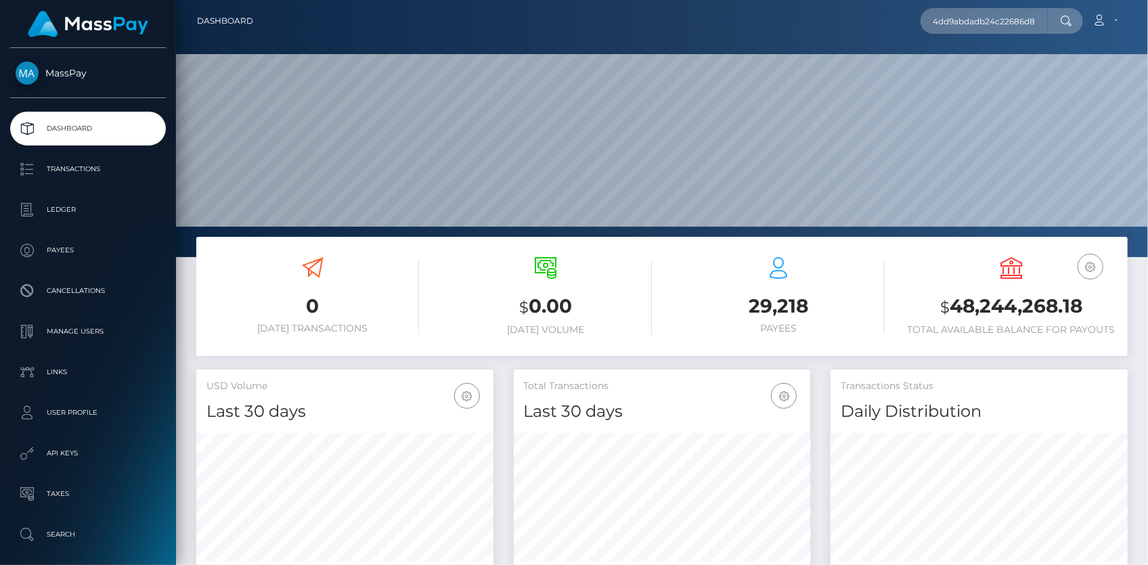
scroll to position [0, 0]
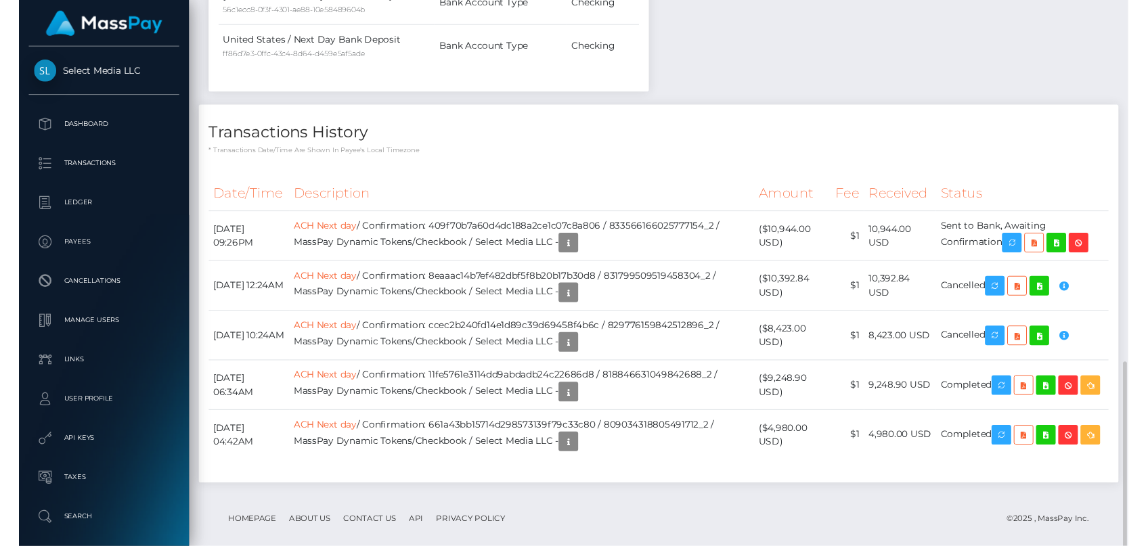
scroll to position [783, 0]
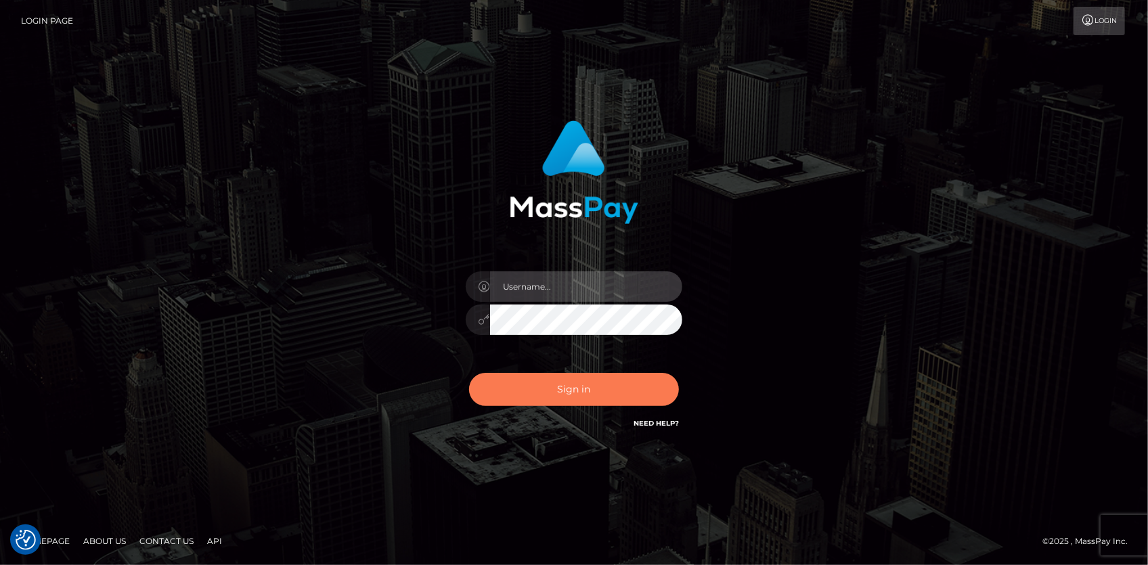
type input "[PERSON_NAME]"
click at [547, 398] on button "Sign in" at bounding box center [574, 389] width 210 height 33
type input "[PERSON_NAME]"
click at [519, 380] on button "Sign in" at bounding box center [574, 389] width 210 height 33
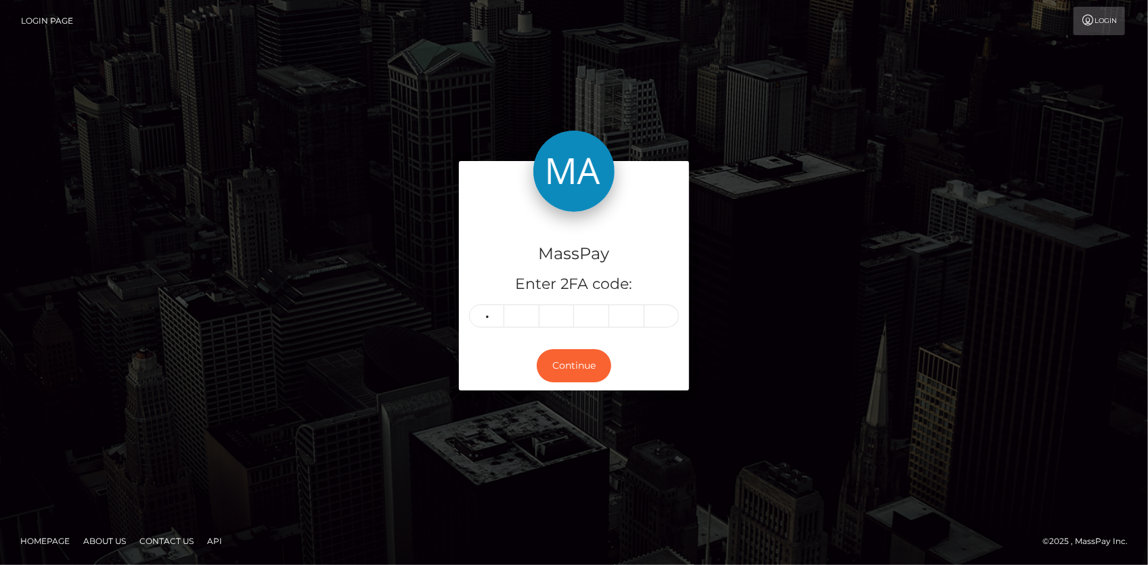
type input "9"
type input "7"
type input "8"
type input "3"
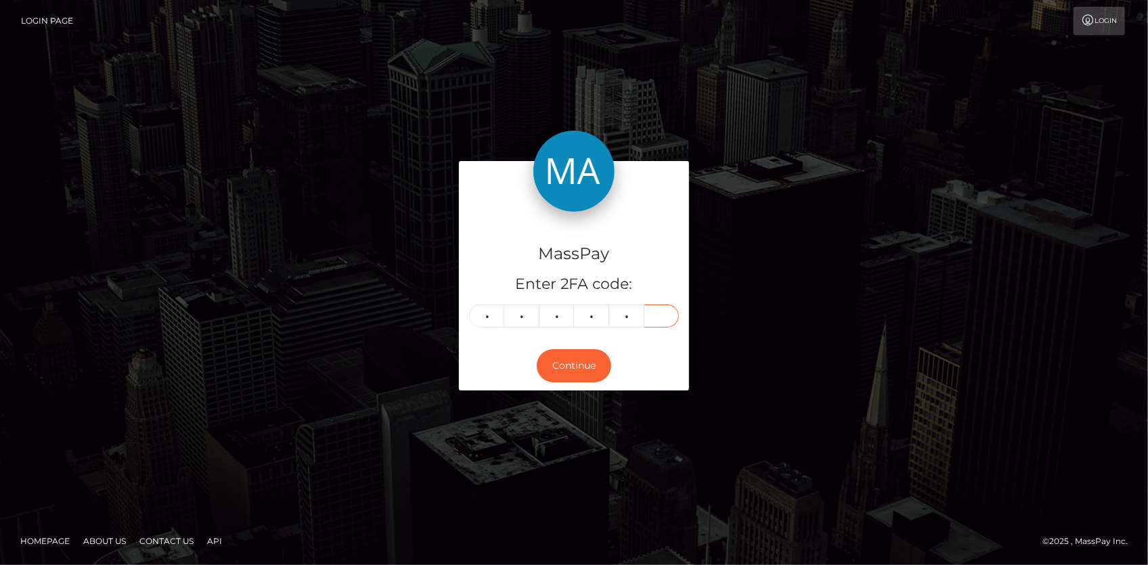
type input "1"
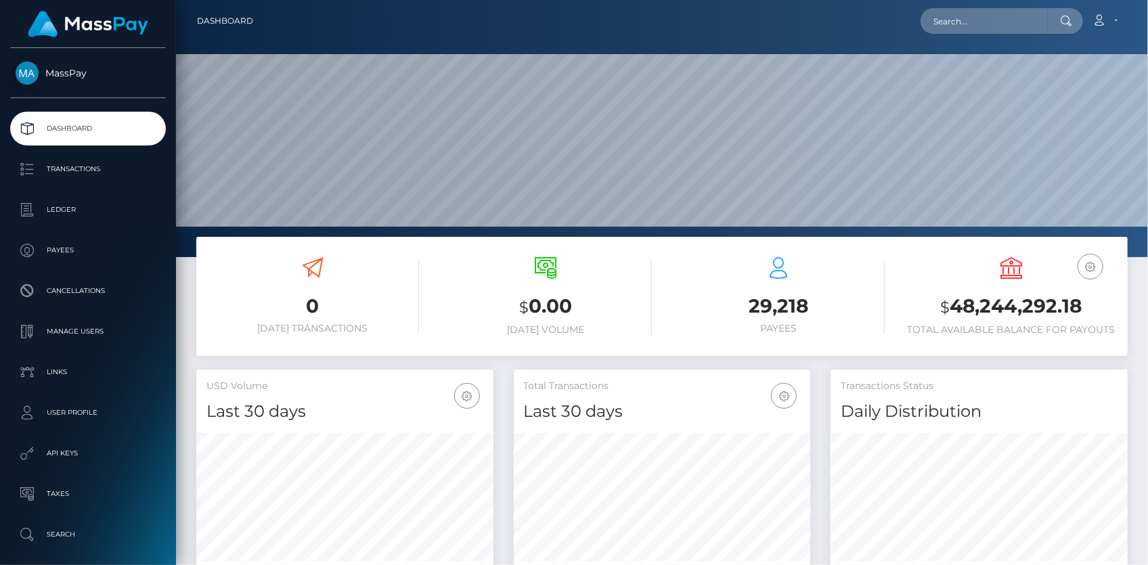
scroll to position [240, 296]
click at [938, 10] on input "text" at bounding box center [984, 21] width 127 height 26
paste input "1f86ceb3-18cf-11ef-9e42-062d9cd50a19"
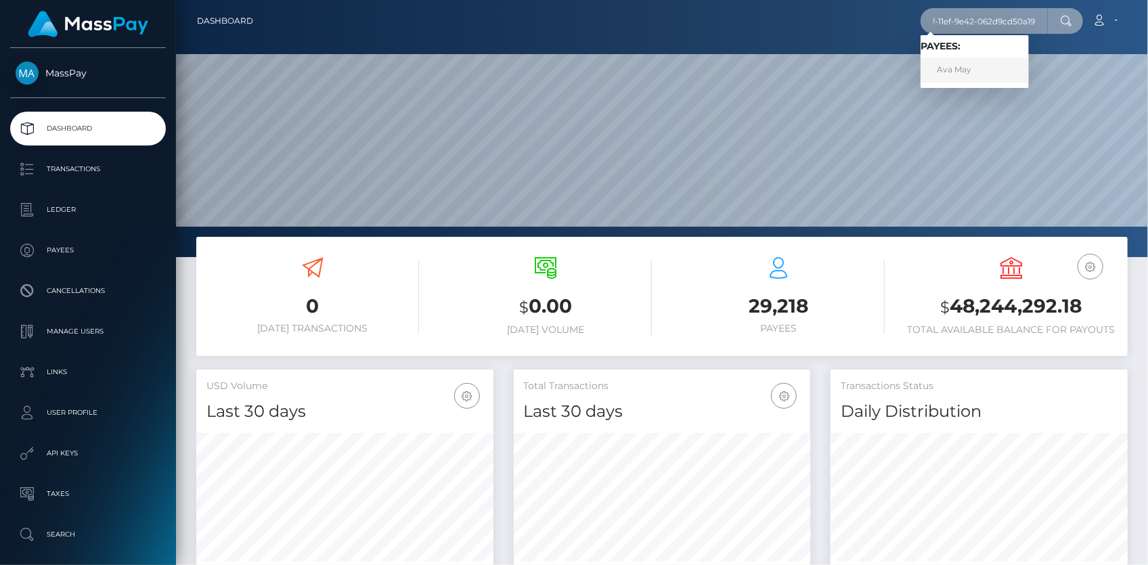
type input "1f86ceb3-18cf-11ef-9e42-062d9cd50a19"
click at [991, 63] on link "Ava May" at bounding box center [975, 70] width 108 height 25
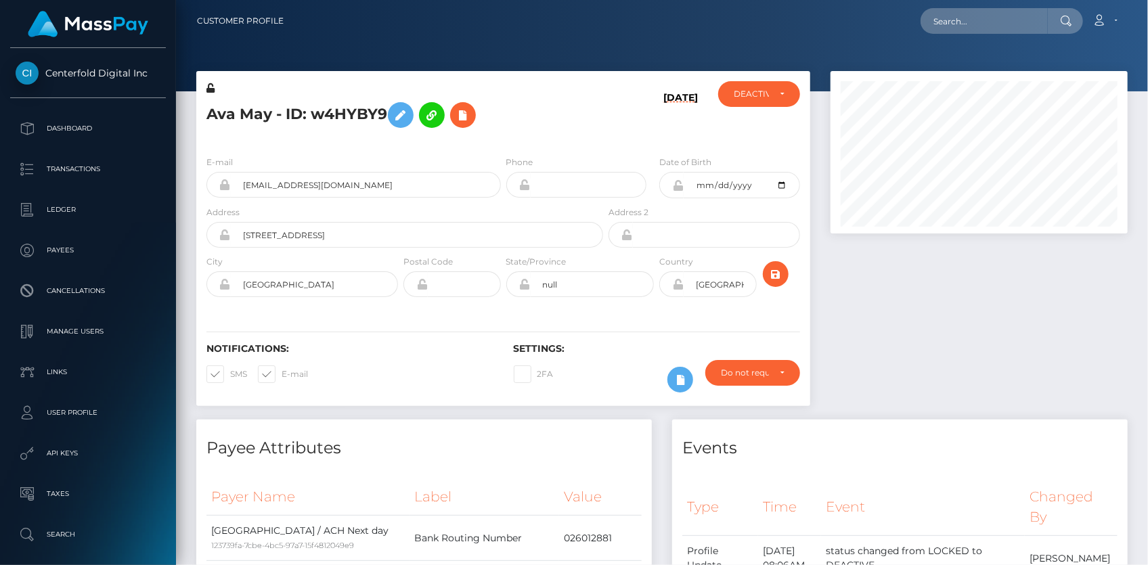
scroll to position [162, 296]
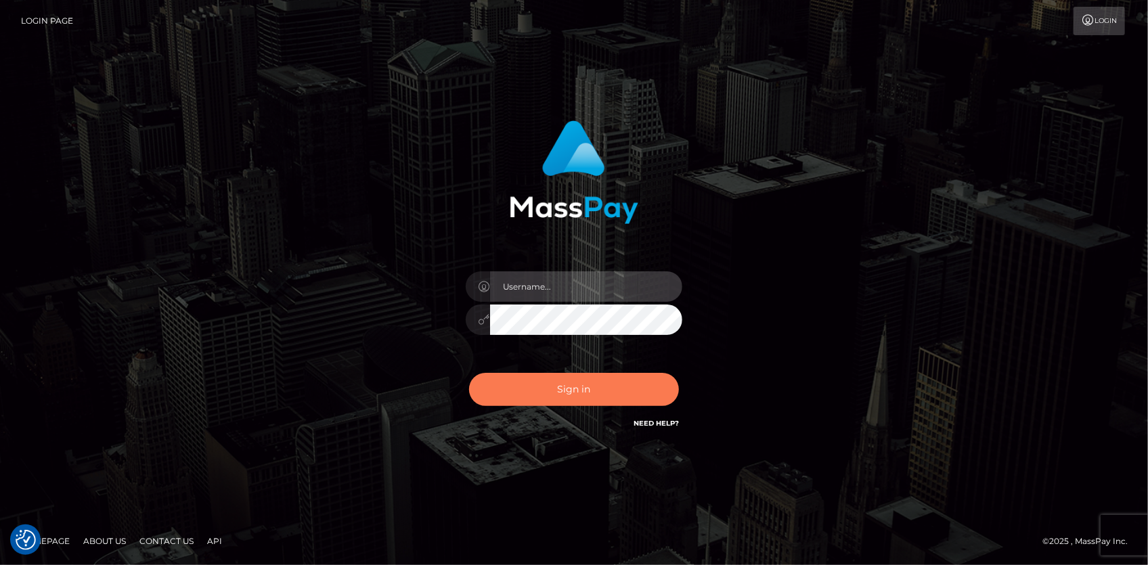
type input "[PERSON_NAME]"
click at [499, 377] on button "Sign in" at bounding box center [574, 389] width 210 height 33
type input "[PERSON_NAME]"
click at [530, 387] on button "Sign in" at bounding box center [574, 389] width 210 height 33
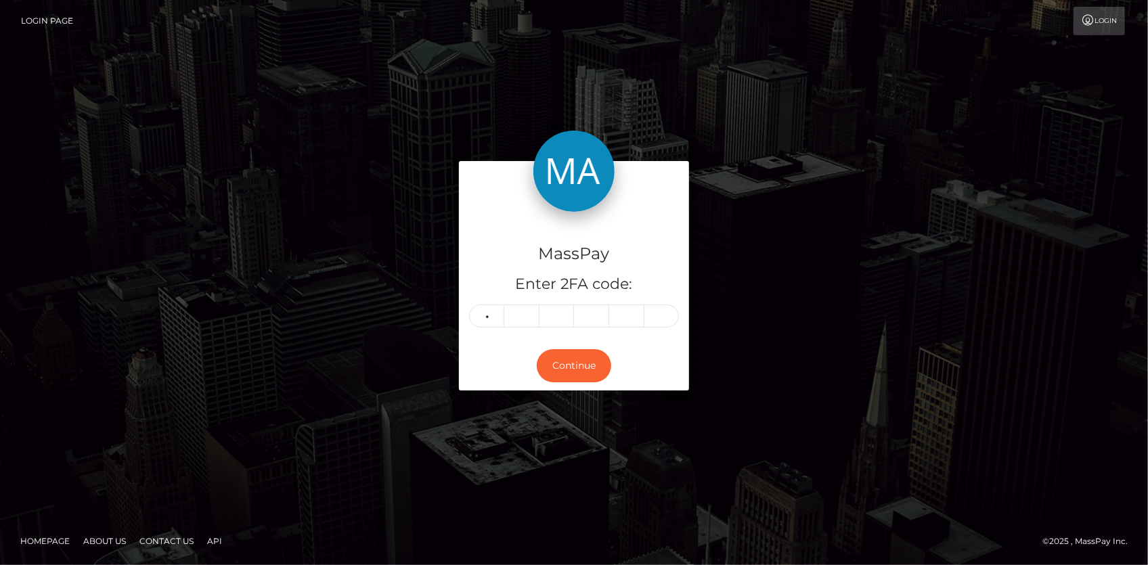
type input "0"
type input "5"
type input "7"
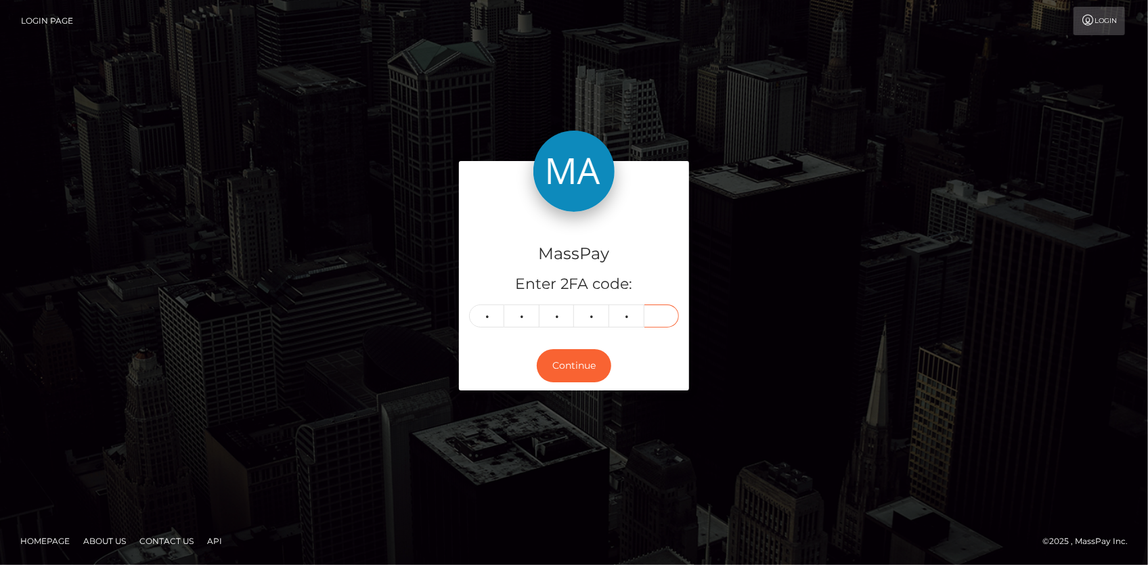
type input "3"
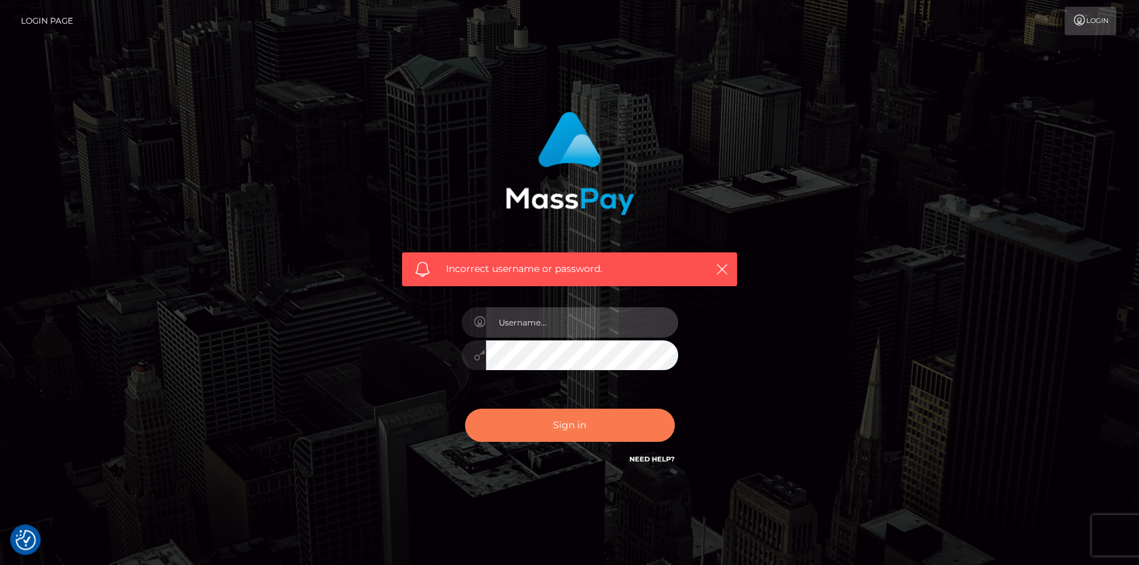
type input "Eduard Gavrilescu"
click at [556, 427] on button "Sign in" at bounding box center [570, 425] width 210 height 33
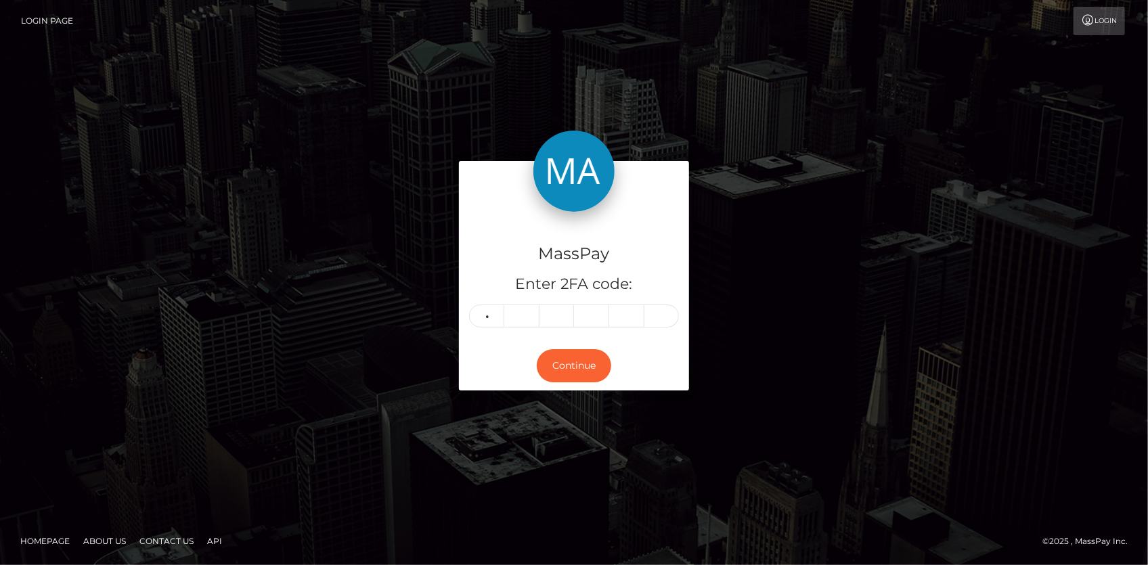
type input "6"
type input "2"
type input "5"
type input "3"
type input "6"
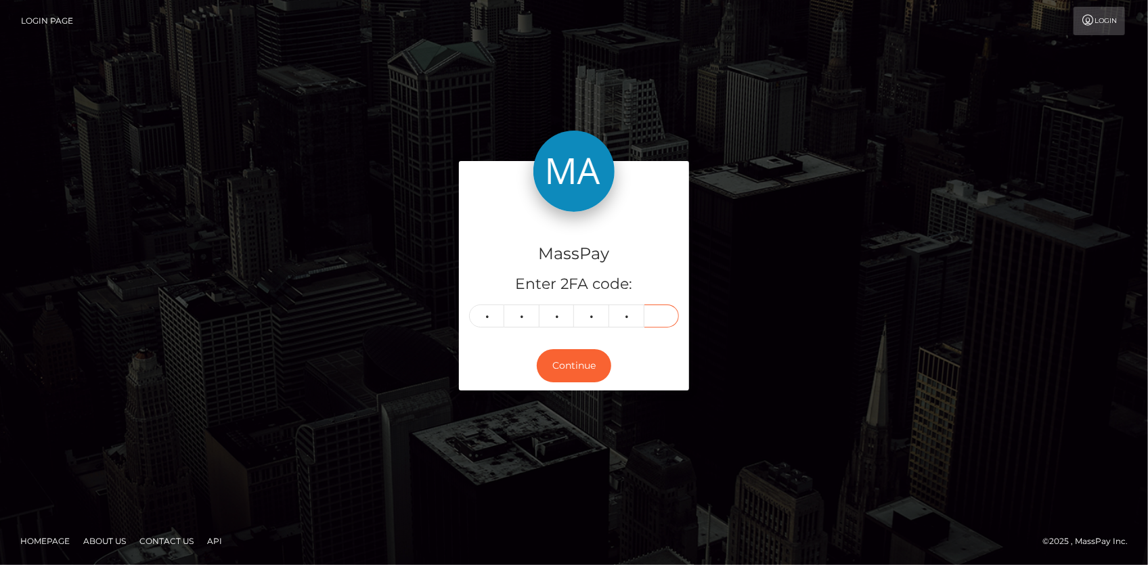
type input "2"
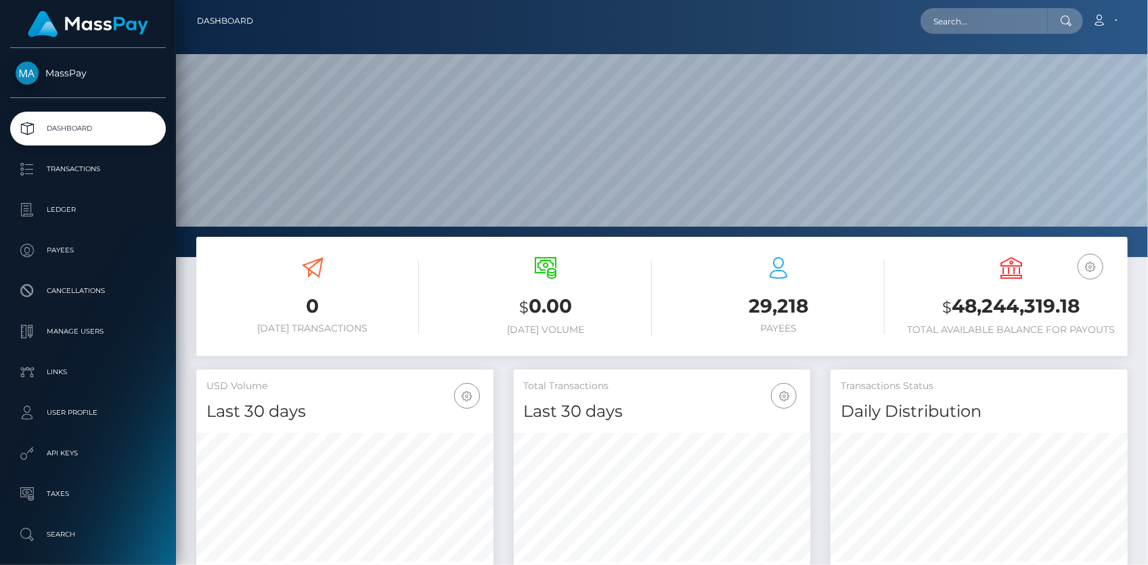
scroll to position [240, 296]
click at [993, 25] on input "text" at bounding box center [984, 21] width 127 height 26
paste input "MSPe60960335e73612"
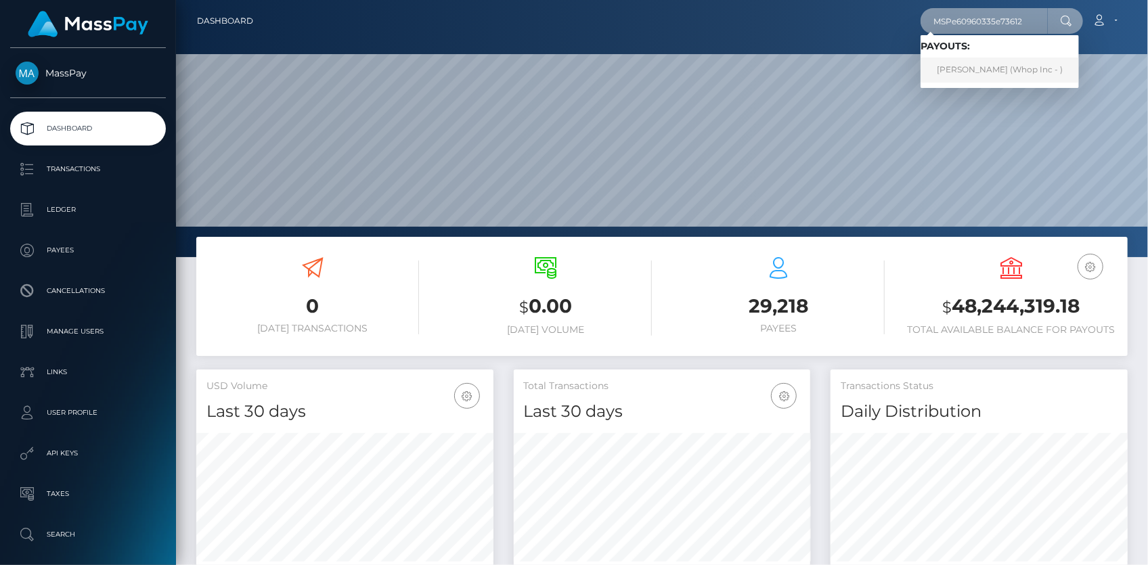
type input "MSPe60960335e73612"
click at [974, 73] on link "RAYYAN UMAR Umer (Whop Inc - )" at bounding box center [1000, 70] width 158 height 25
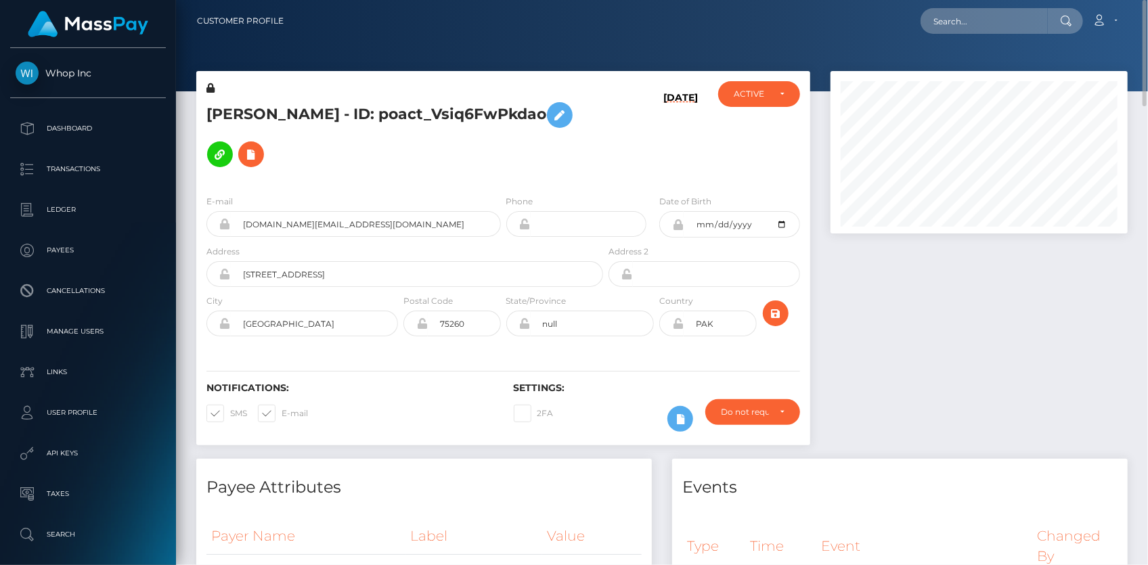
click at [311, 109] on h5 "[PERSON_NAME] - ID: poact_Vsiq6FwPkdao" at bounding box center [400, 134] width 389 height 79
copy h5 "[PERSON_NAME] - ID: poact_Vsiq6FwPkdao"
click at [315, 211] on input "[DOMAIN_NAME][EMAIL_ADDRESS][DOMAIN_NAME]" at bounding box center [366, 224] width 270 height 26
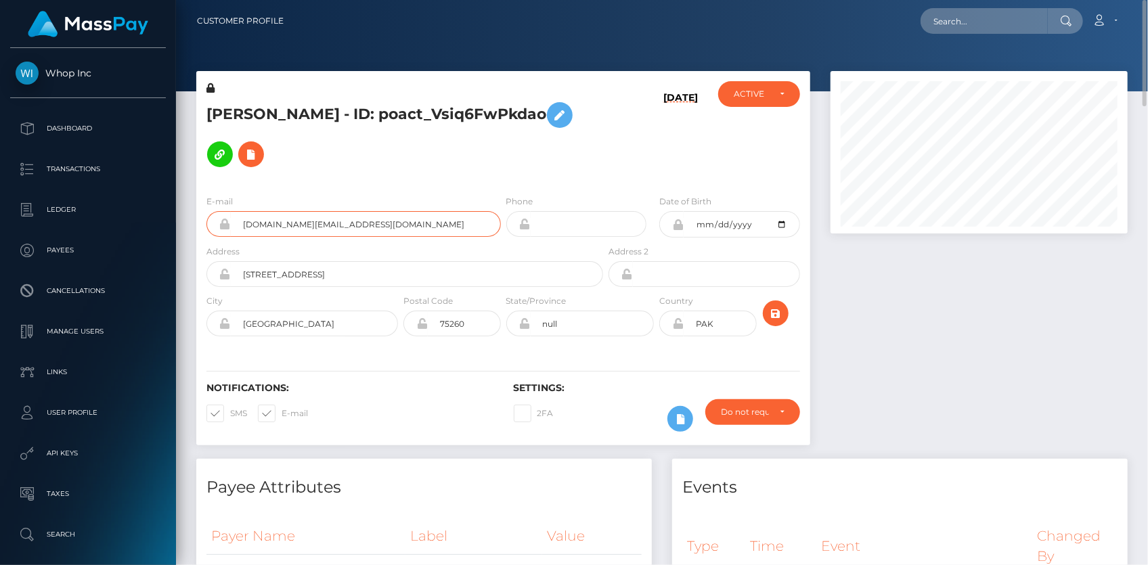
click at [315, 211] on input "[DOMAIN_NAME][EMAIL_ADDRESS][DOMAIN_NAME]" at bounding box center [366, 224] width 270 height 26
click at [934, 31] on input "text" at bounding box center [984, 21] width 127 height 26
click at [938, 26] on input "text" at bounding box center [984, 21] width 127 height 26
paste input "MSPef69537b70eeda6"
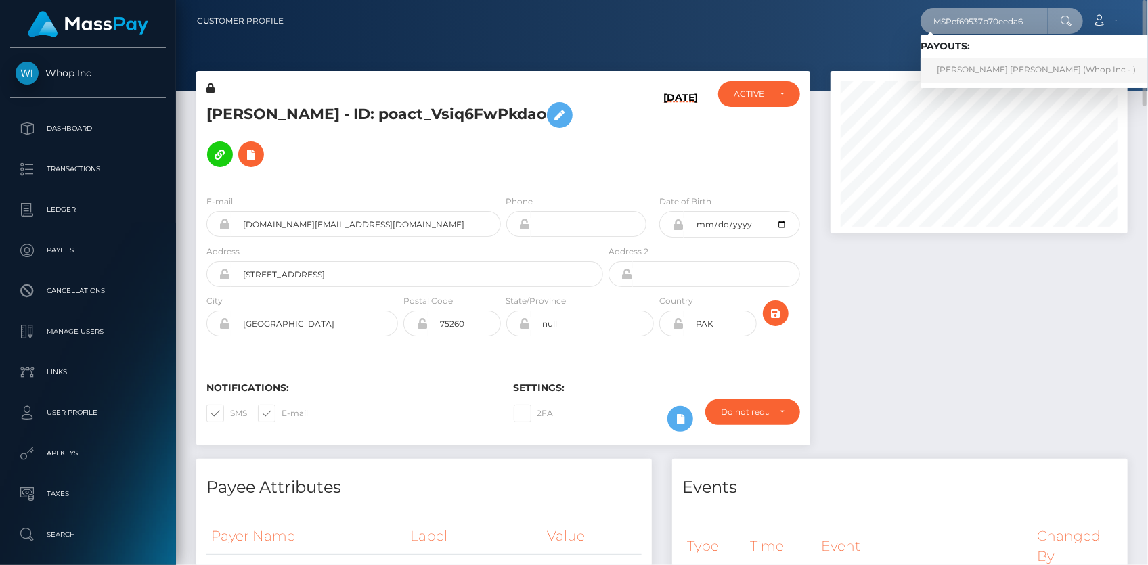
type input "MSPef69537b70eeda6"
click at [959, 67] on link "[PERSON_NAME] [PERSON_NAME] (Whop Inc - )" at bounding box center [1037, 70] width 232 height 25
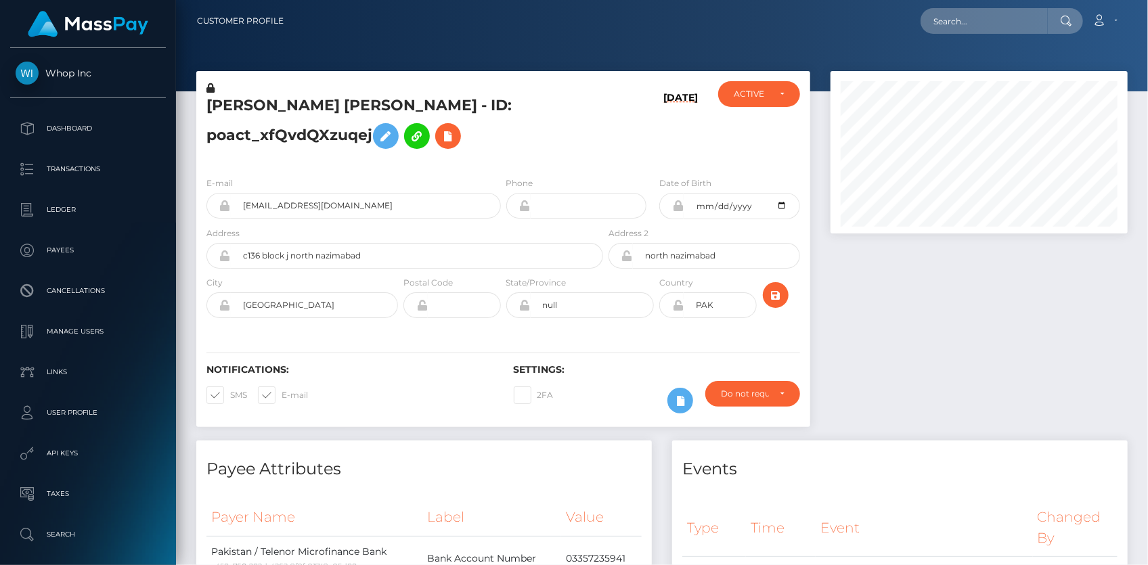
scroll to position [162, 296]
click at [345, 102] on h5 "MARIAM SHARIQ Shariq - ID: poact_xfQvdQXzuqej" at bounding box center [400, 125] width 389 height 60
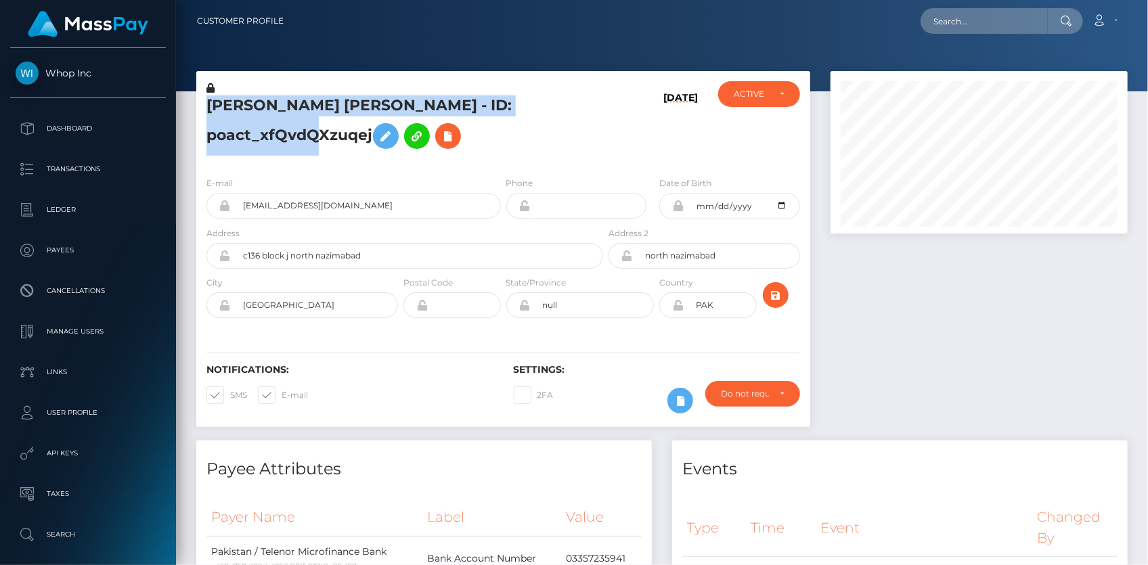
click at [345, 102] on h5 "MARIAM SHARIQ Shariq - ID: poact_xfQvdQXzuqej" at bounding box center [400, 125] width 389 height 60
copy h5 "MARIAM SHARIQ Shariq - ID: poact_xfQvdQXzuqej"
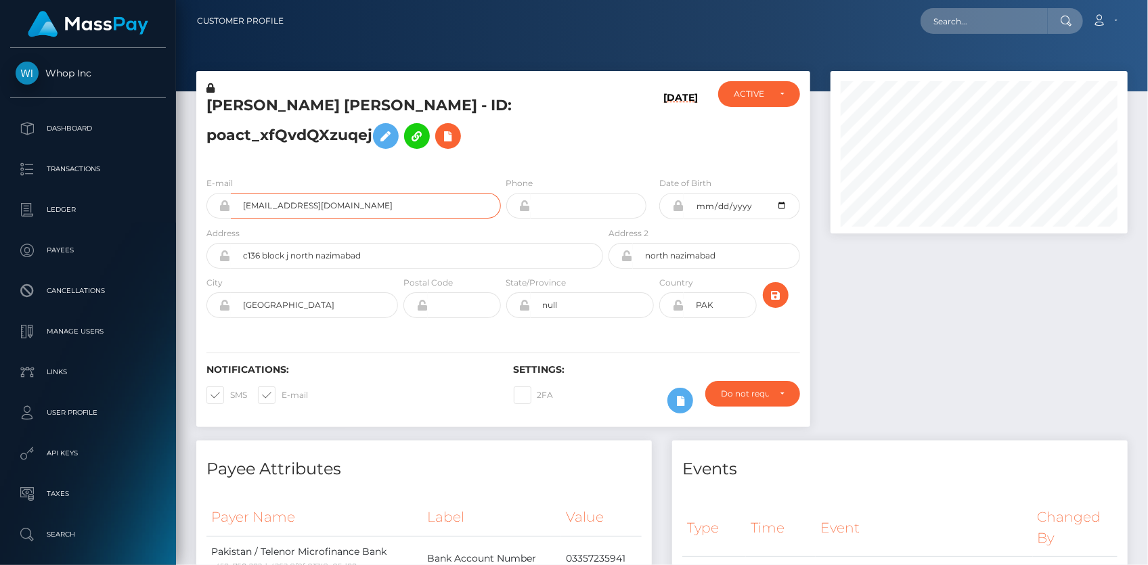
click at [292, 208] on input "rayyanshariq189+bdc7ec5553@gmail.com" at bounding box center [366, 206] width 270 height 26
click at [266, 95] on div "MARIAM SHARIQ Shariq - ID: poact_xfQvdQXzuqej" at bounding box center [401, 123] width 410 height 85
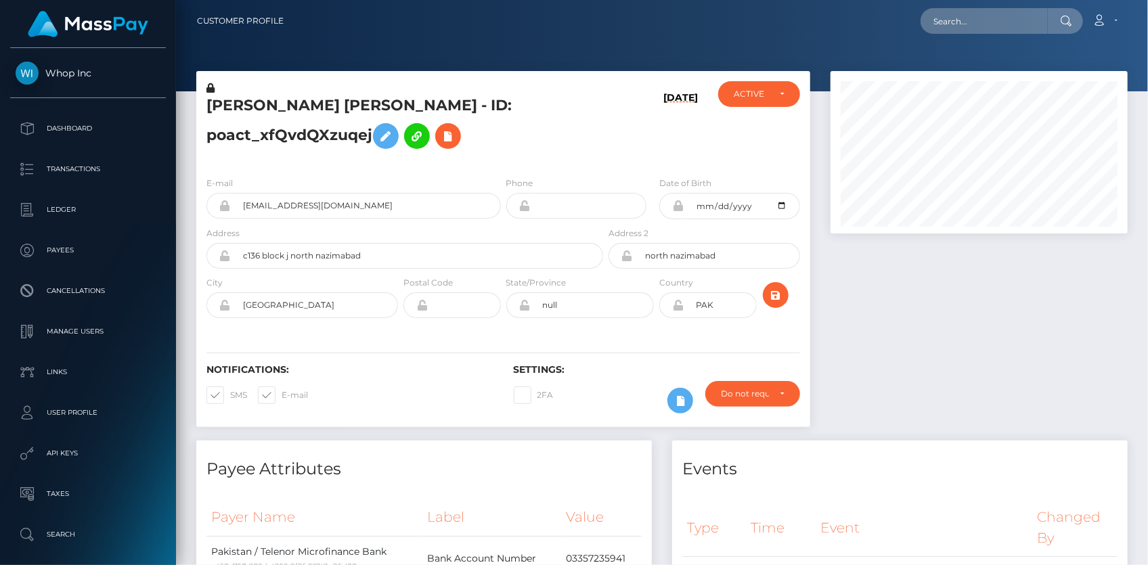
click at [266, 95] on div "MARIAM SHARIQ Shariq - ID: poact_xfQvdQXzuqej" at bounding box center [401, 123] width 410 height 85
click at [266, 104] on h5 "MARIAM SHARIQ Shariq - ID: poact_xfQvdQXzuqej" at bounding box center [400, 125] width 389 height 60
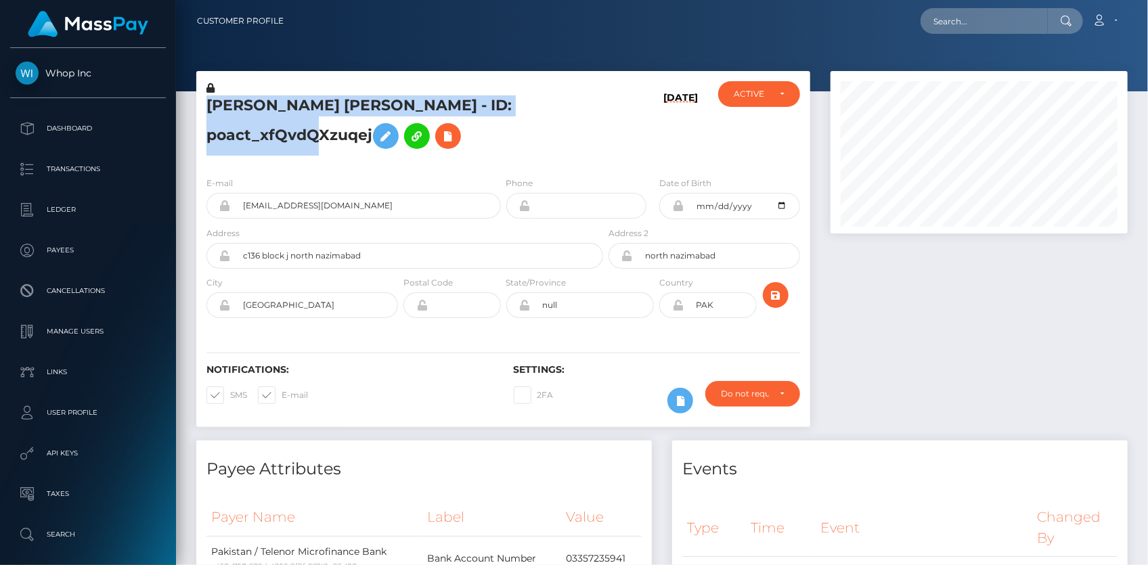
click at [266, 104] on h5 "MARIAM SHARIQ Shariq - ID: poact_xfQvdQXzuqej" at bounding box center [400, 125] width 389 height 60
copy h5 "MARIAM SHARIQ Shariq - ID: poact_xfQvdQXzuqej"
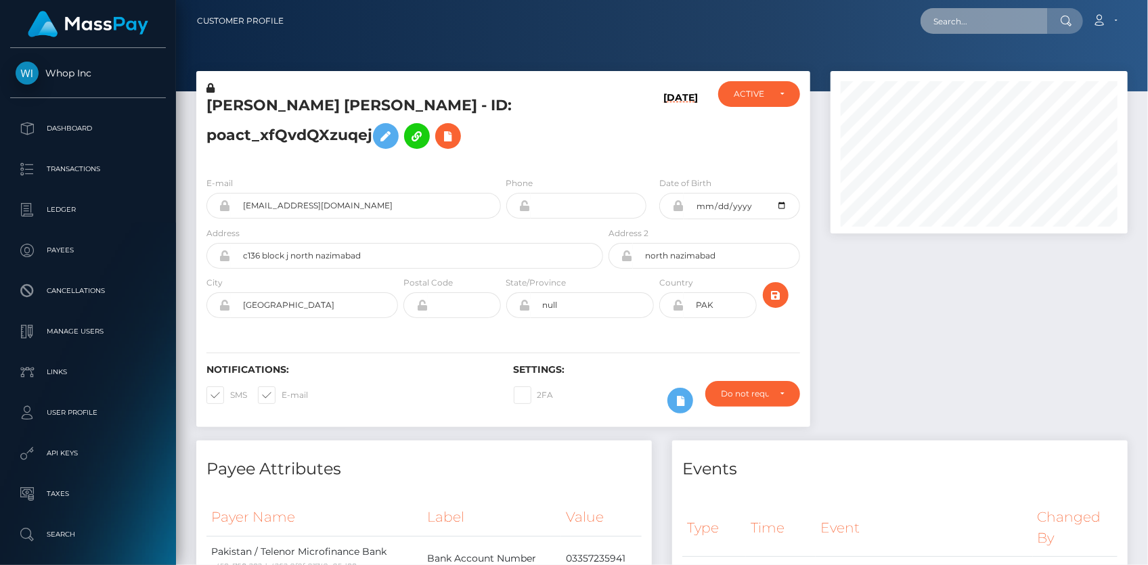
click at [984, 31] on input "text" at bounding box center [984, 21] width 127 height 26
paste input "MSPe66719e19a82081"
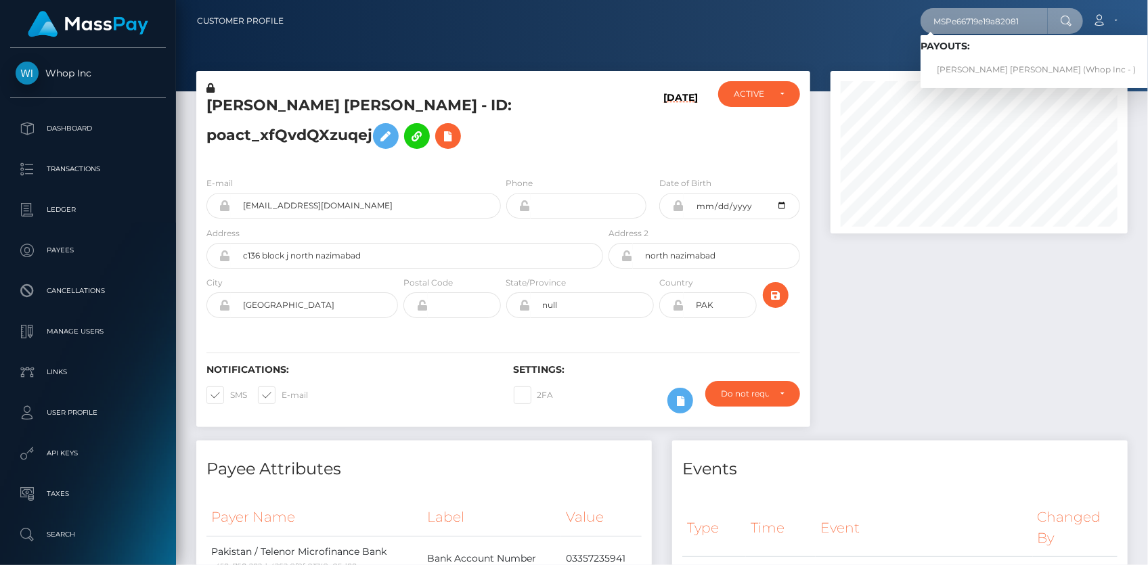
type input "MSPe66719e19a82081"
click at [983, 66] on link "SADIA ARSHAN Ali (Whop Inc - )" at bounding box center [1037, 70] width 232 height 25
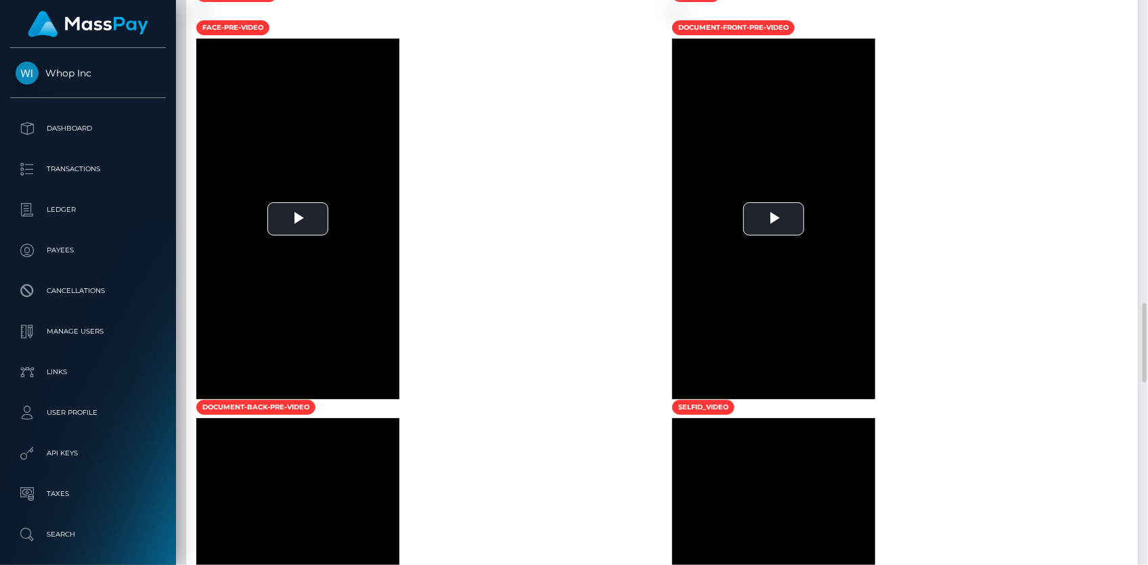
scroll to position [1846, 0]
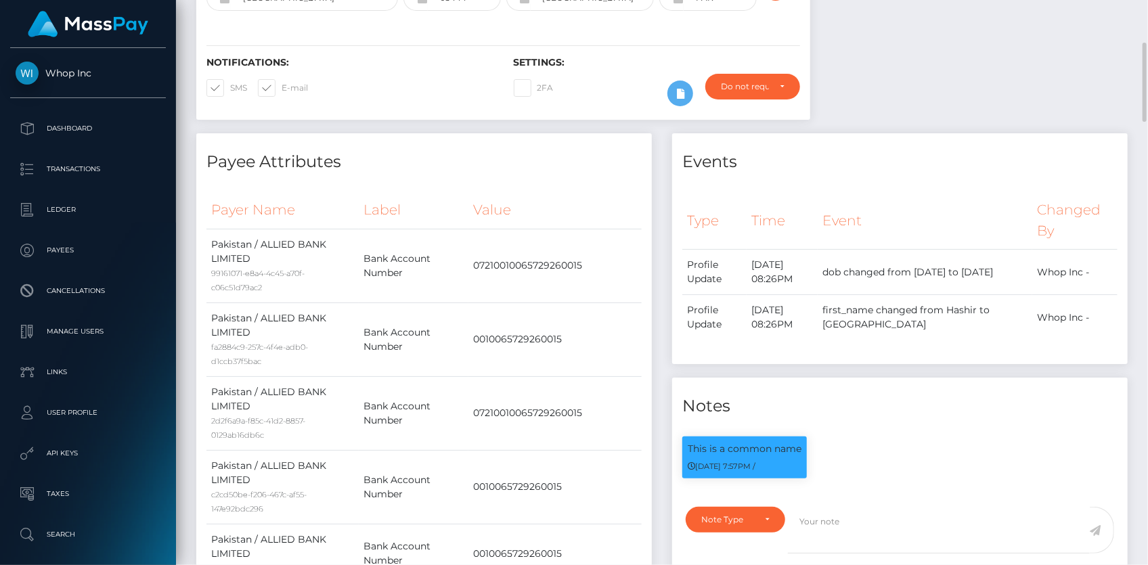
scroll to position [0, 0]
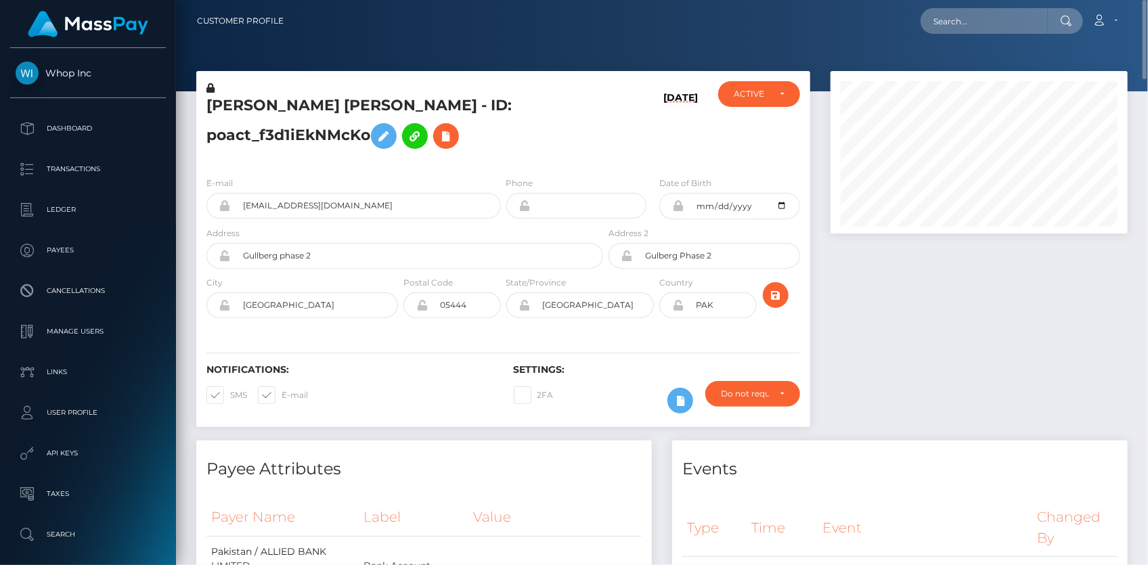
click at [288, 119] on h5 "SADIA ARSHAN Ali - ID: poact_f3d1iEkNMcKo" at bounding box center [400, 125] width 389 height 60
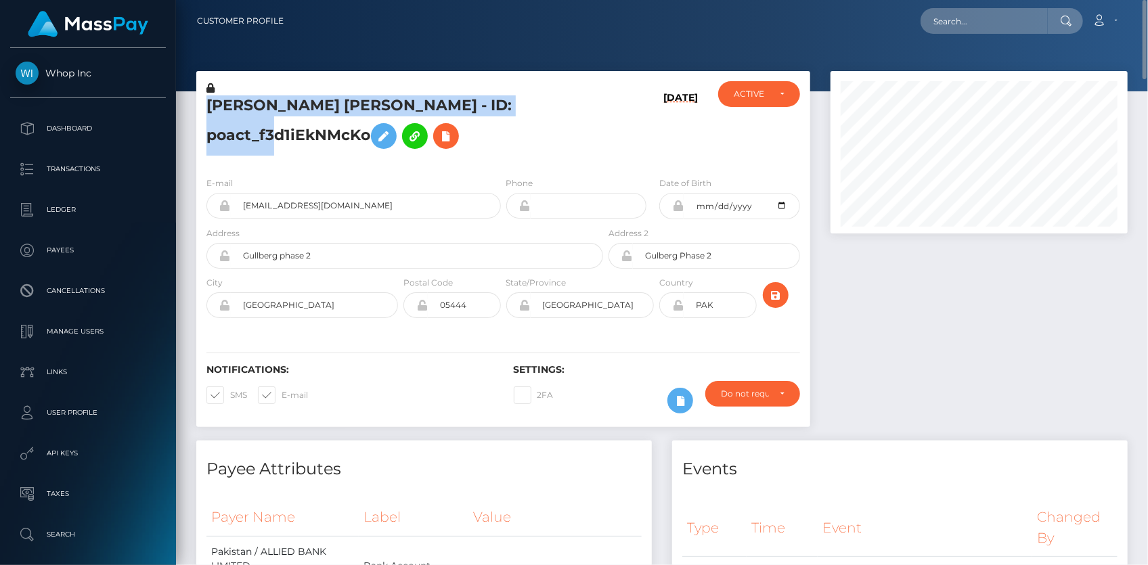
click at [288, 119] on h5 "SADIA ARSHAN Ali - ID: poact_f3d1iEkNMcKo" at bounding box center [400, 125] width 389 height 60
copy h5 "SADIA ARSHAN Ali - ID: poact_f3d1iEkNMcKo"
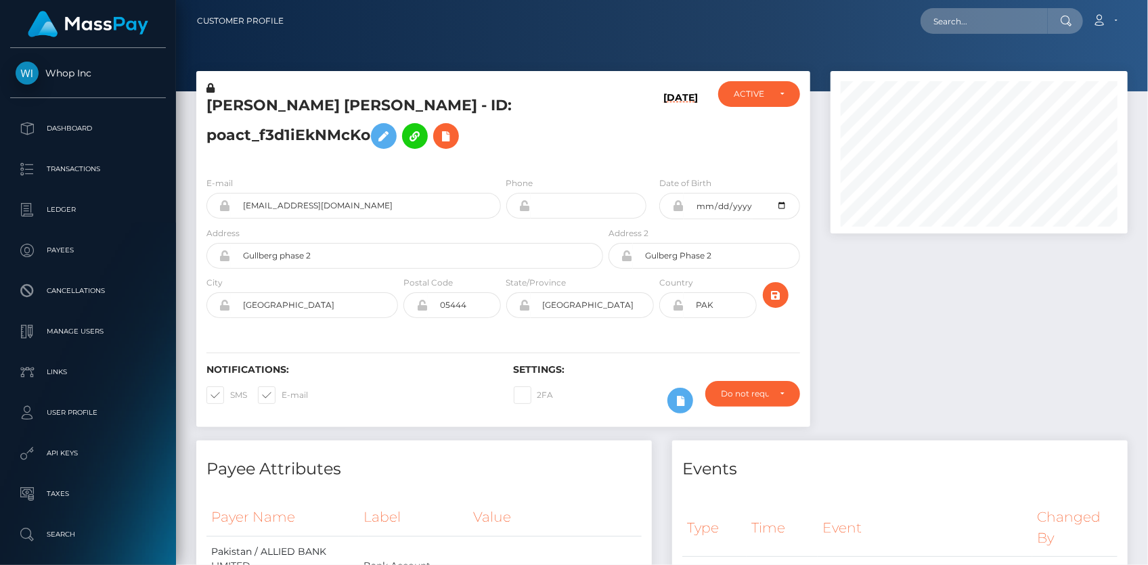
scroll to position [162, 296]
click at [267, 216] on input "[EMAIL_ADDRESS][DOMAIN_NAME]" at bounding box center [366, 206] width 270 height 26
click at [948, 23] on input "text" at bounding box center [984, 21] width 127 height 26
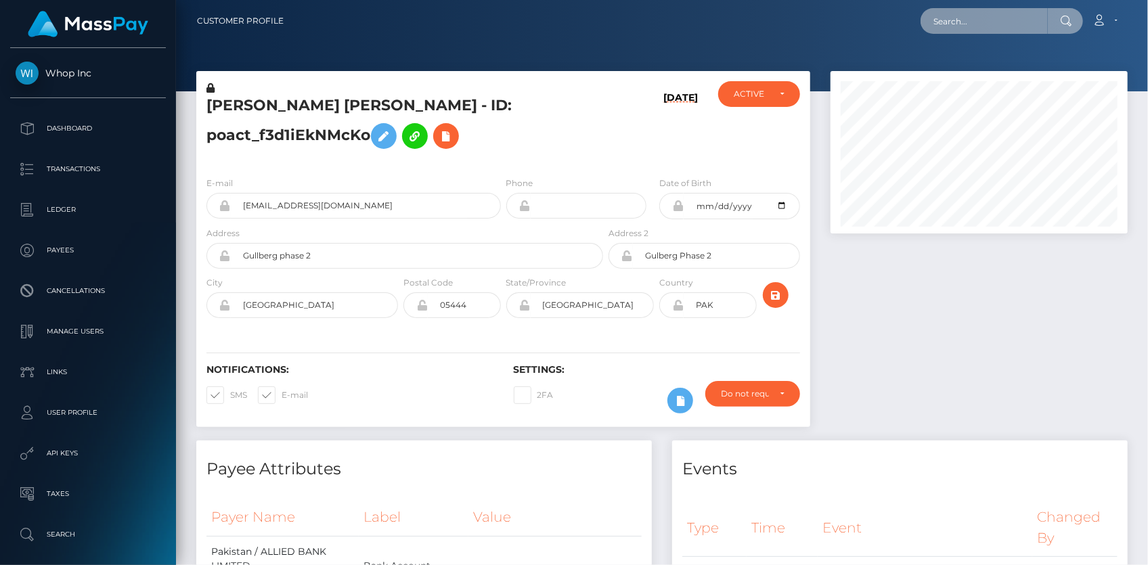
paste input "MSPb9f8e01d5985d43"
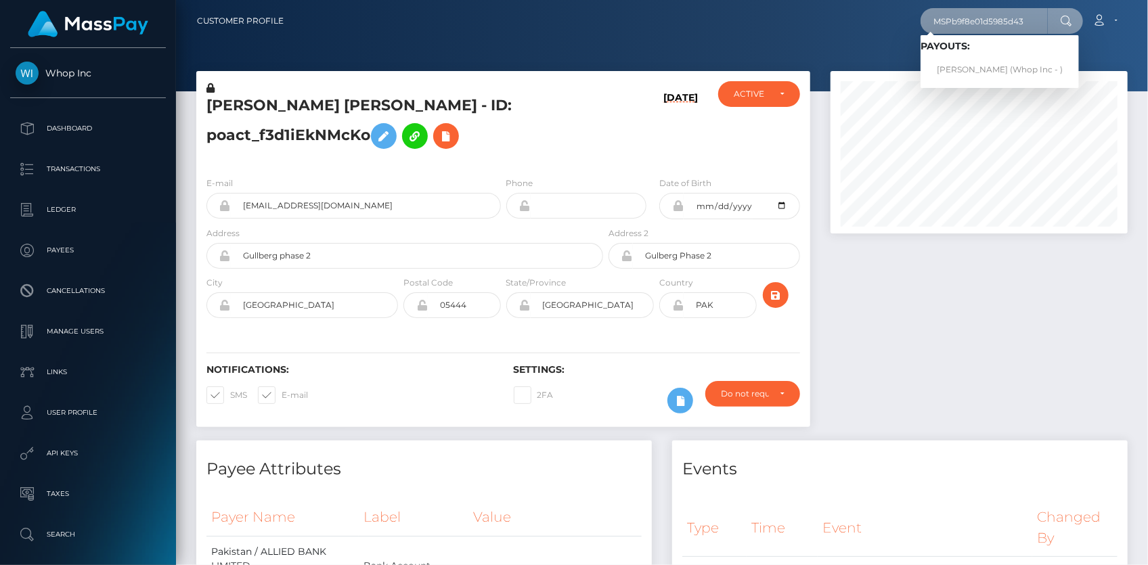
type input "MSPb9f8e01d5985d43"
click at [960, 67] on link "MURAD KHAN (Whop Inc - )" at bounding box center [1000, 70] width 158 height 25
